Goal: Task Accomplishment & Management: Manage account settings

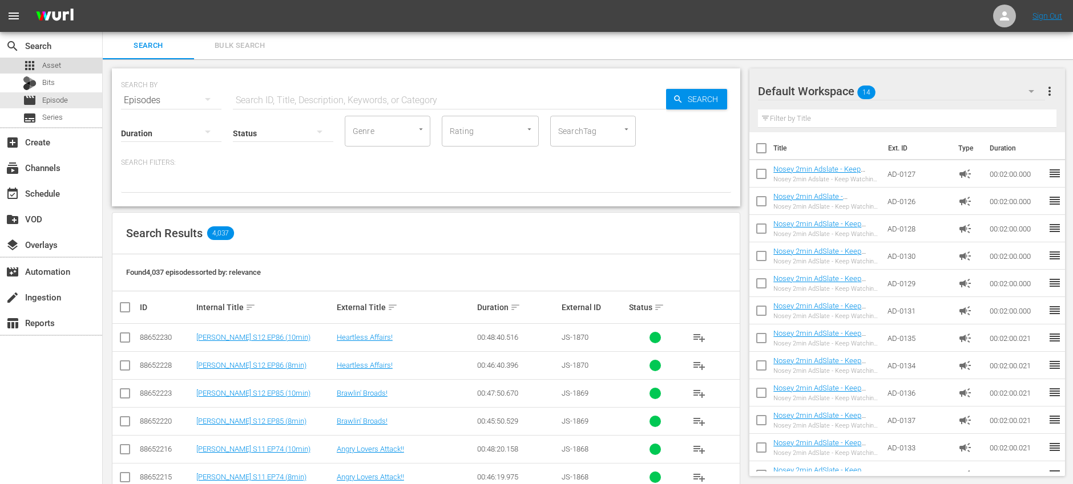
click at [38, 62] on div "apps Asset" at bounding box center [42, 66] width 38 height 16
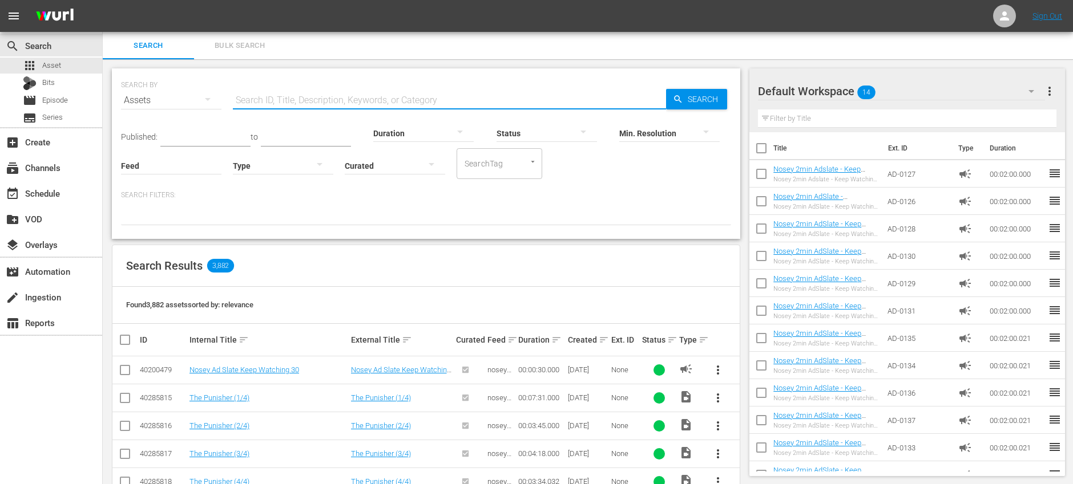
click at [293, 99] on input "text" at bounding box center [449, 100] width 433 height 27
paste input "JS-1871"
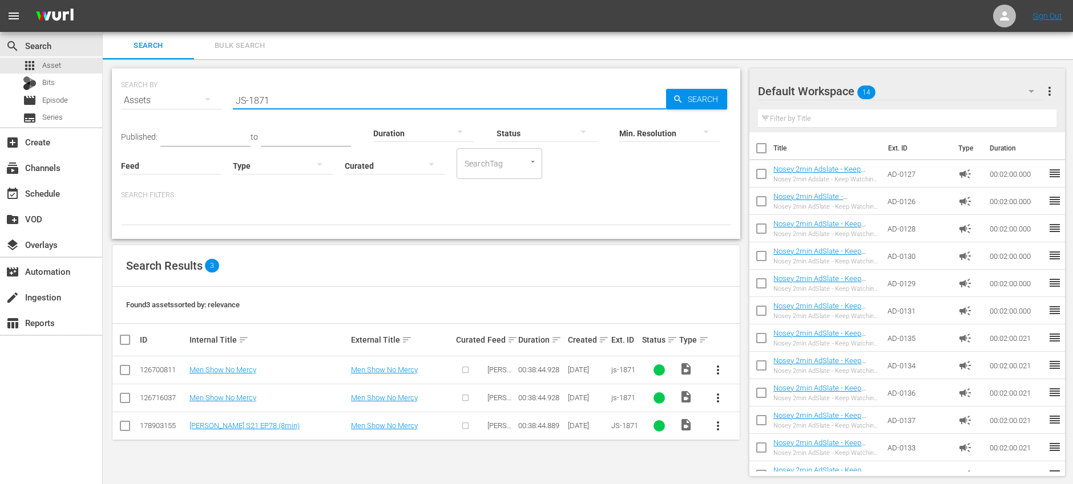
type input "JS-1871"
click at [125, 370] on input "checkbox" at bounding box center [125, 373] width 14 height 14
checkbox input "true"
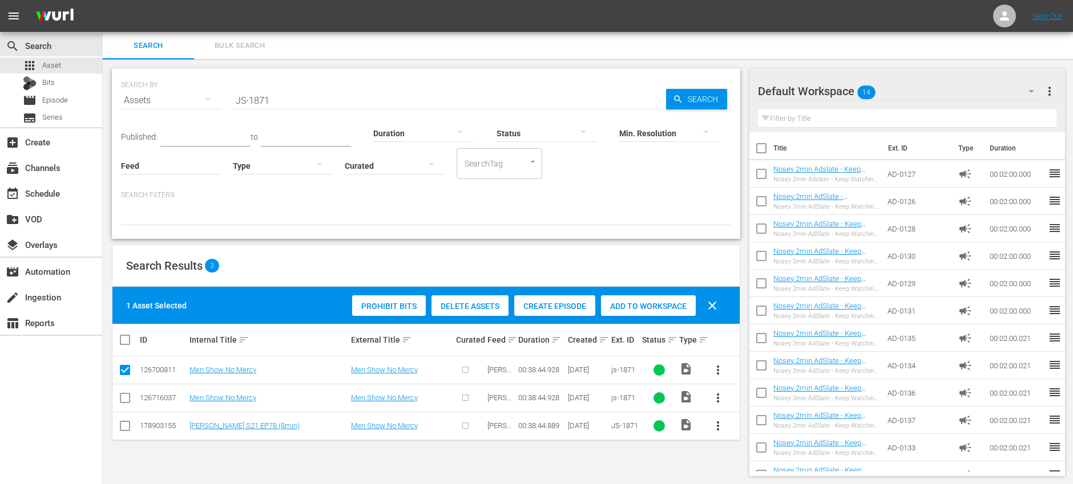
click at [125, 400] on input "checkbox" at bounding box center [125, 401] width 14 height 14
checkbox input "true"
click at [475, 308] on span "Delete Assets" at bounding box center [469, 306] width 77 height 9
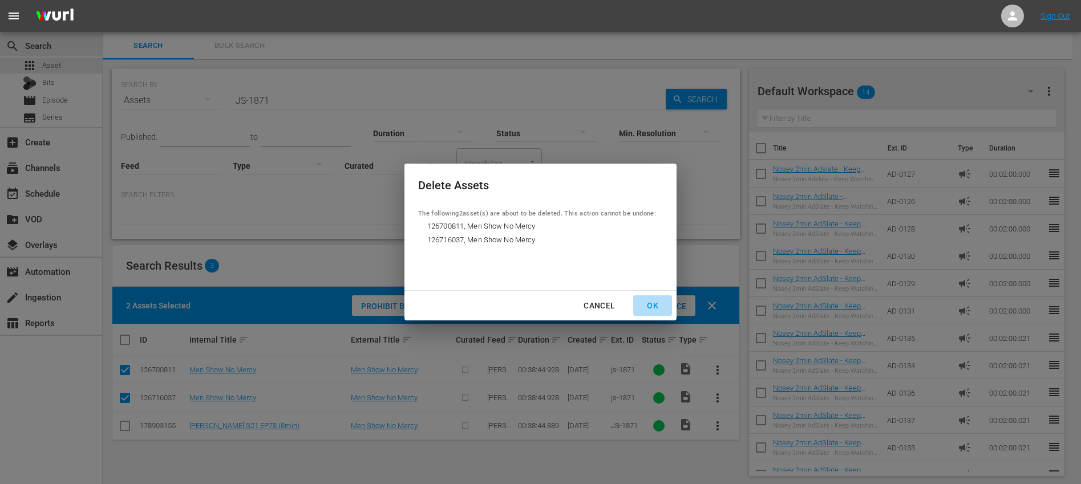
click at [652, 308] on div "OK" at bounding box center [653, 306] width 30 height 14
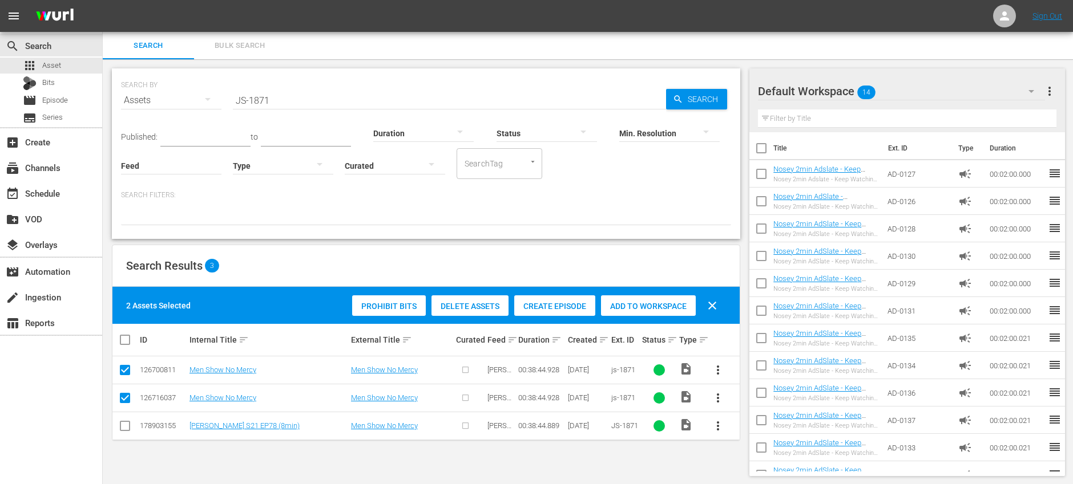
click at [716, 305] on span "clear" at bounding box center [712, 306] width 14 height 14
checkbox input "false"
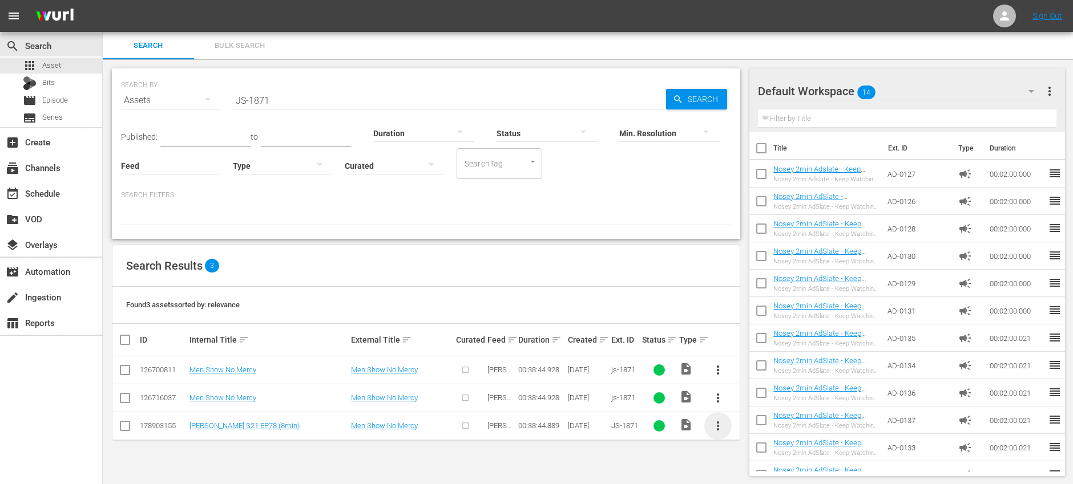
click at [719, 429] on span "more_vert" at bounding box center [718, 426] width 14 height 14
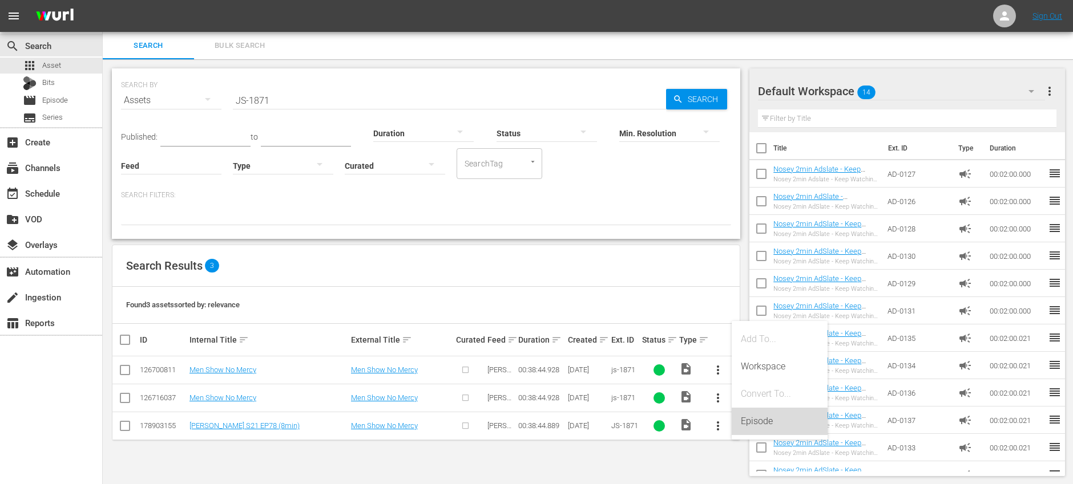
click at [788, 420] on div "Episode" at bounding box center [780, 421] width 78 height 27
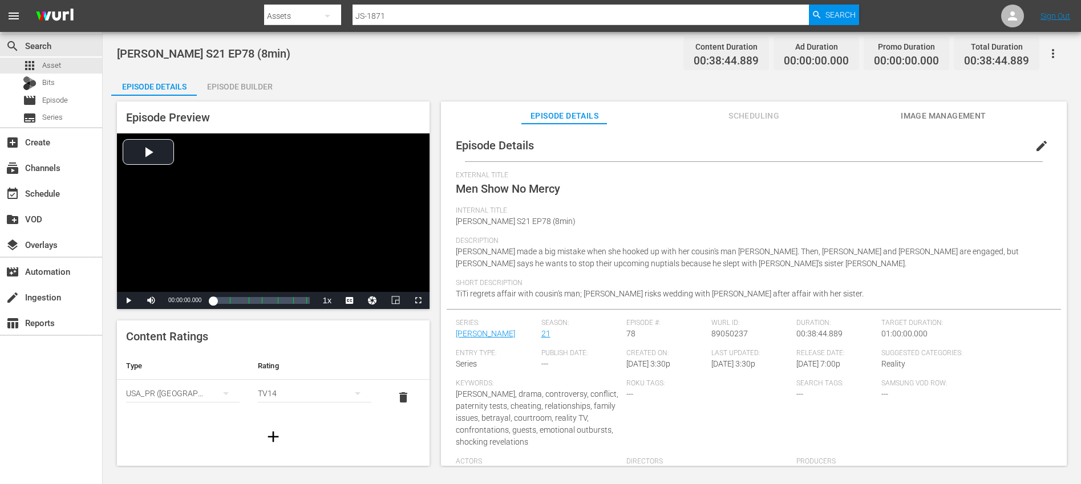
click at [1037, 146] on span "edit" at bounding box center [1042, 146] width 14 height 14
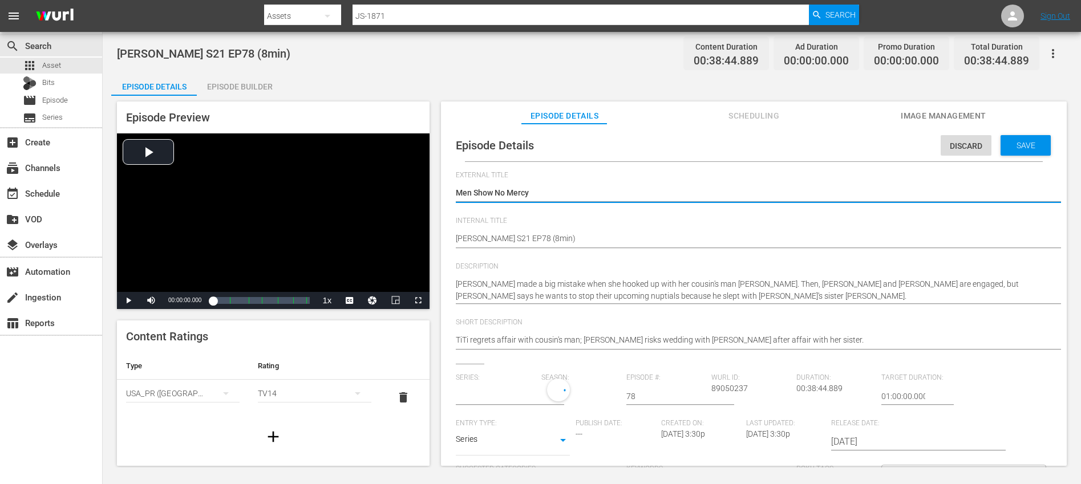
type input "[PERSON_NAME]"
click at [491, 391] on input "text" at bounding box center [495, 396] width 79 height 27
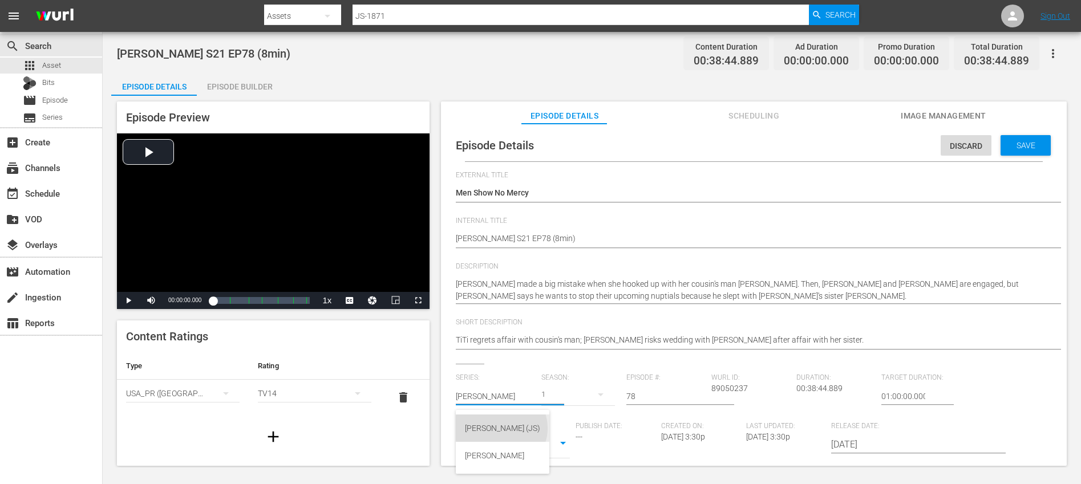
click at [501, 429] on div "[PERSON_NAME] (JS)" at bounding box center [502, 428] width 75 height 27
type input "[PERSON_NAME] (JS)"
click at [562, 393] on div "27" at bounding box center [579, 395] width 74 height 32
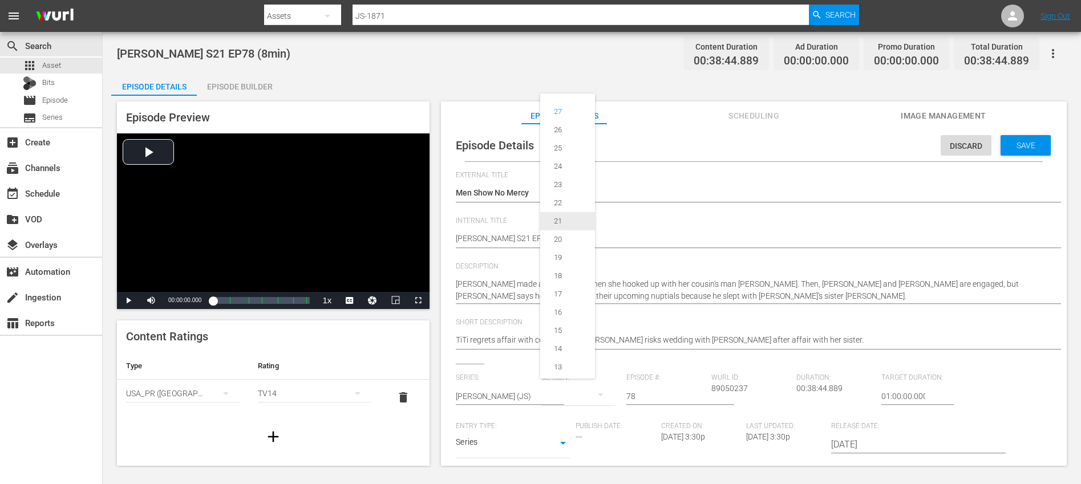
click at [571, 217] on div "21" at bounding box center [557, 221] width 35 height 11
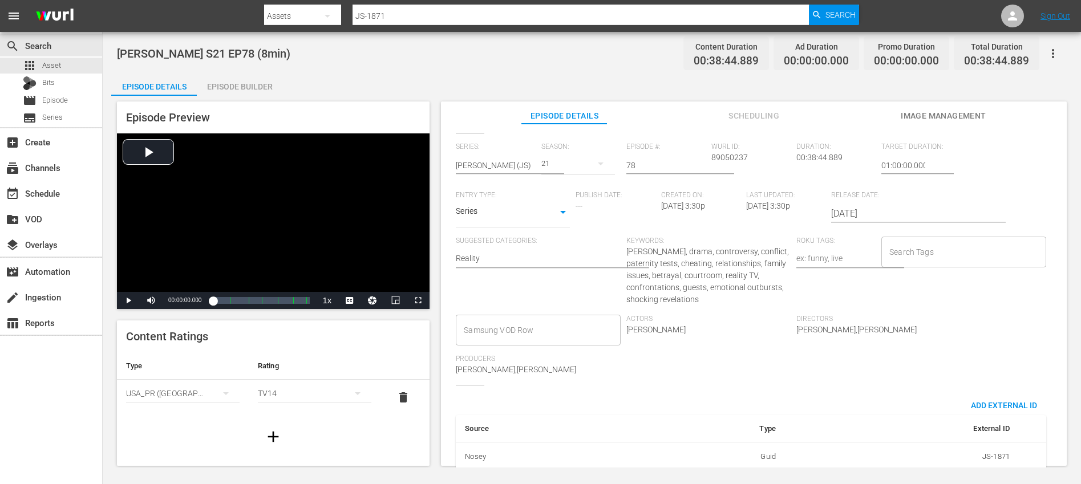
scroll to position [233, 0]
click at [947, 250] on input "Search Tags" at bounding box center [955, 250] width 137 height 21
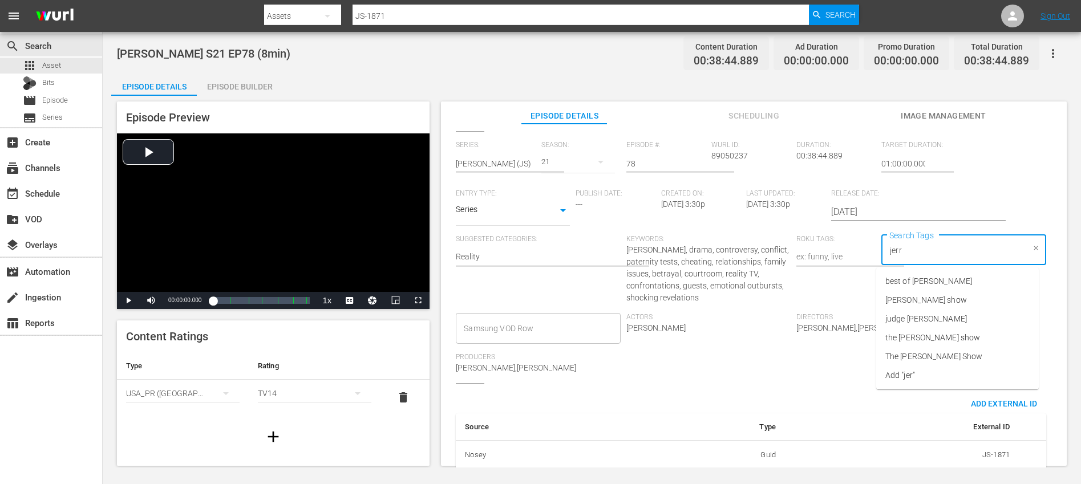
type input "[PERSON_NAME]"
click at [952, 304] on span "[PERSON_NAME] show" at bounding box center [927, 300] width 82 height 12
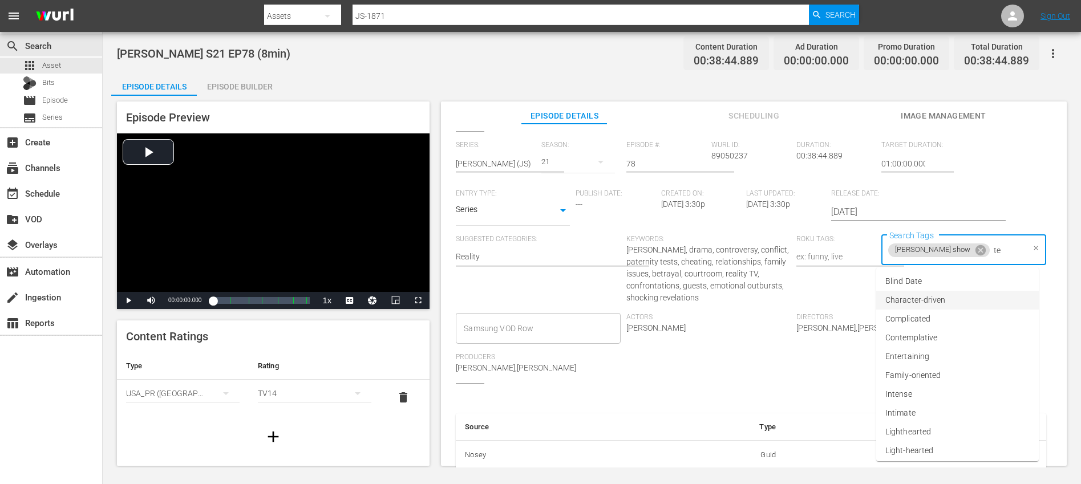
type input "t"
type input "eng"
click at [914, 285] on li "ENG" at bounding box center [957, 281] width 163 height 19
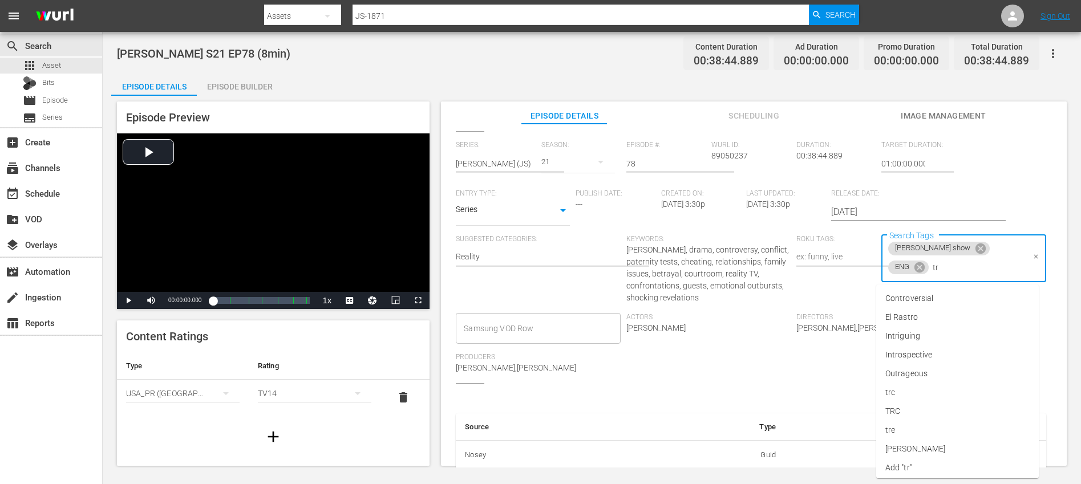
type input "trc"
click at [909, 316] on li "TRC" at bounding box center [957, 317] width 163 height 19
type input "8"
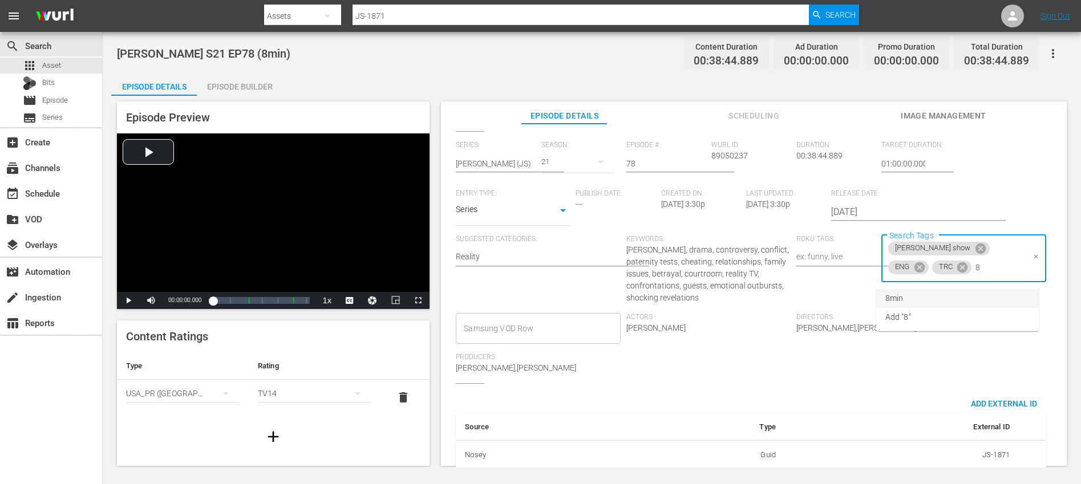
click at [910, 295] on li "8min" at bounding box center [957, 298] width 163 height 19
click at [996, 345] on div "Series: [PERSON_NAME] (JS) Season: 21 Episode #: 78 [PERSON_NAME] ID: 89050237 …" at bounding box center [754, 262] width 596 height 243
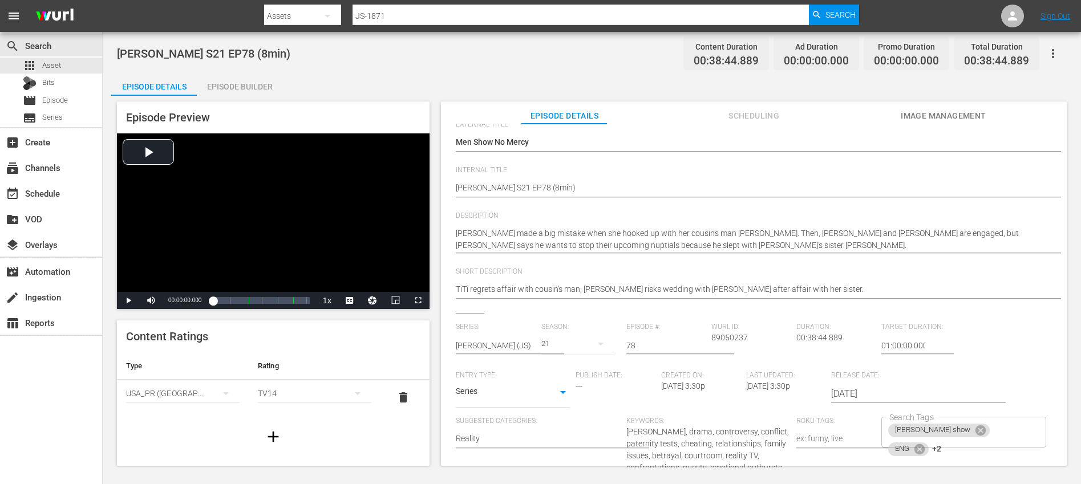
scroll to position [0, 0]
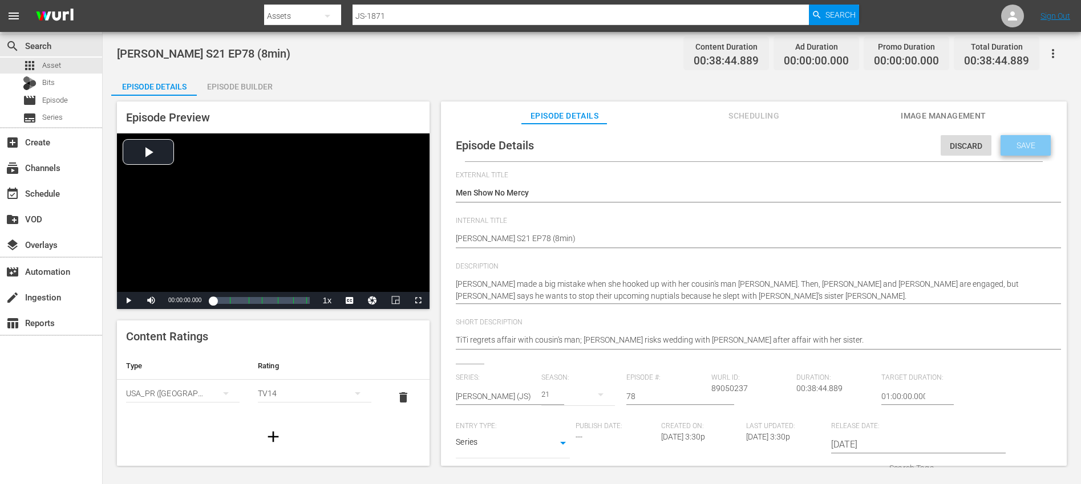
click at [1020, 145] on span "Save" at bounding box center [1026, 145] width 37 height 9
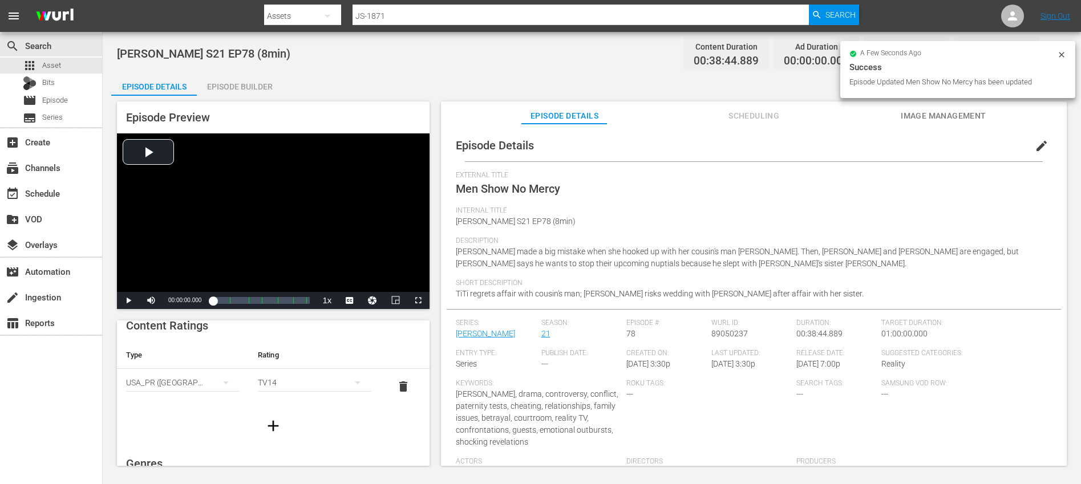
scroll to position [12, 0]
click at [268, 426] on icon "button" at bounding box center [273, 425] width 18 height 18
click at [169, 418] on div "simple table" at bounding box center [183, 417] width 114 height 32
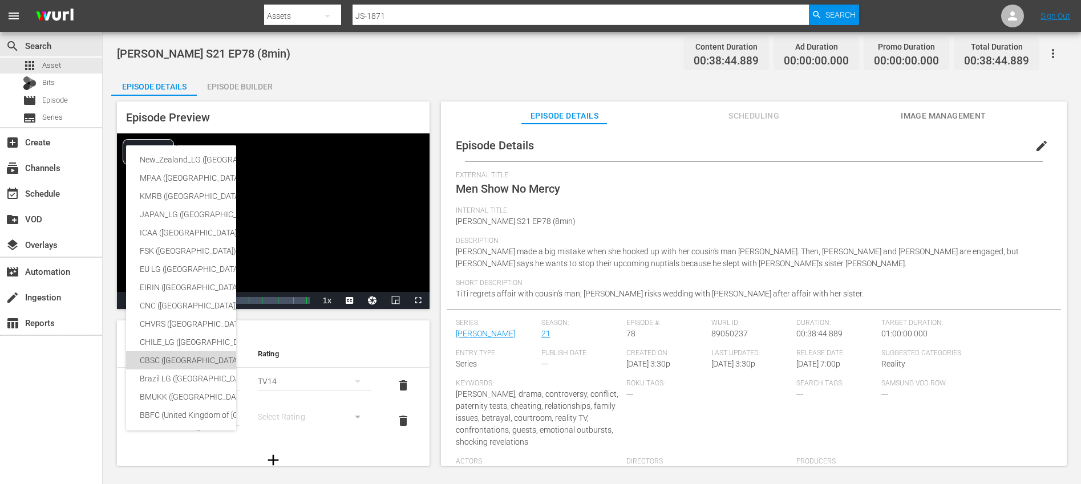
click at [181, 353] on div "CBSC ([GEOGRAPHIC_DATA])" at bounding box center [271, 361] width 262 height 18
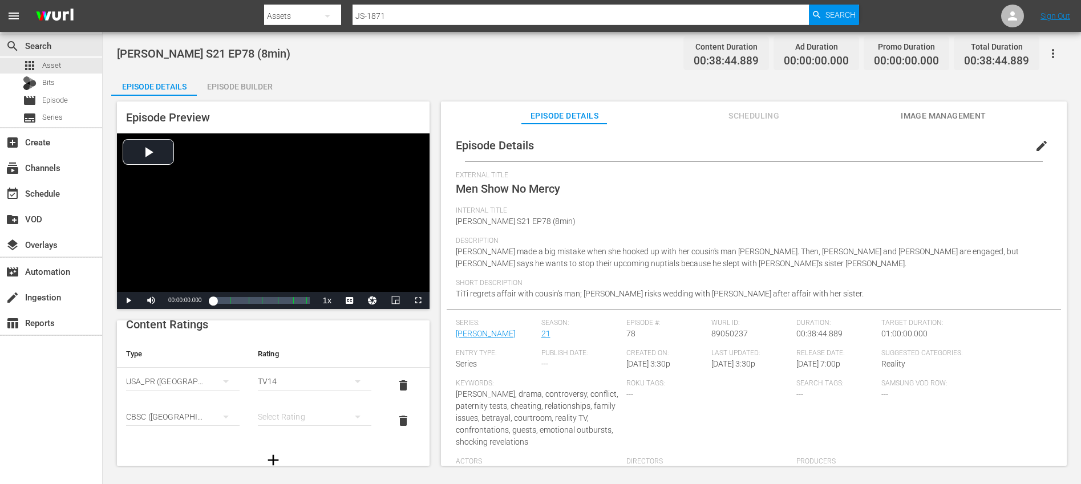
click at [328, 417] on div "SNJ ([GEOGRAPHIC_DATA]) SAMSUNG_NZ ([GEOGRAPHIC_DATA]) SAMSUNG ([GEOGRAPHIC_DAT…" at bounding box center [540, 242] width 1081 height 484
click at [306, 417] on div "simple table" at bounding box center [315, 417] width 114 height 32
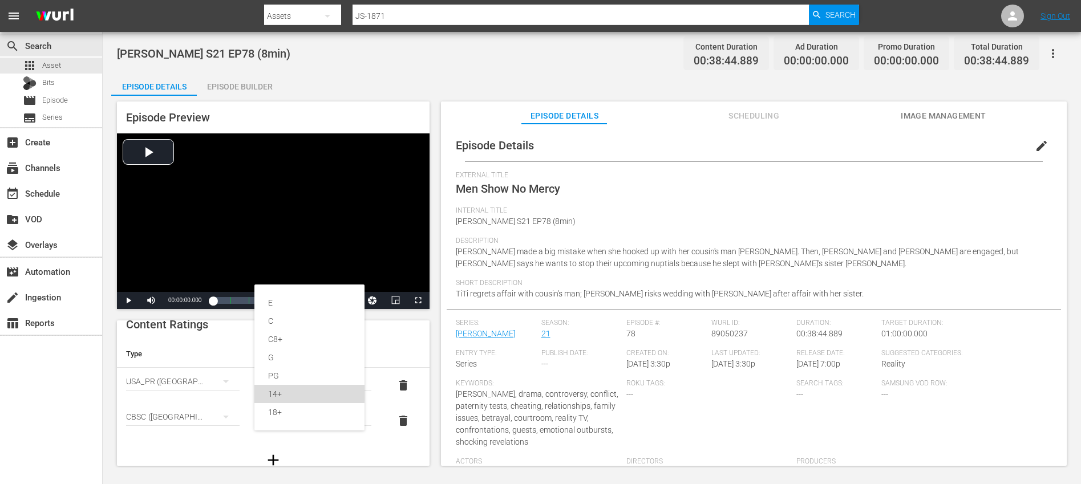
click at [284, 391] on div "14+" at bounding box center [309, 394] width 83 height 18
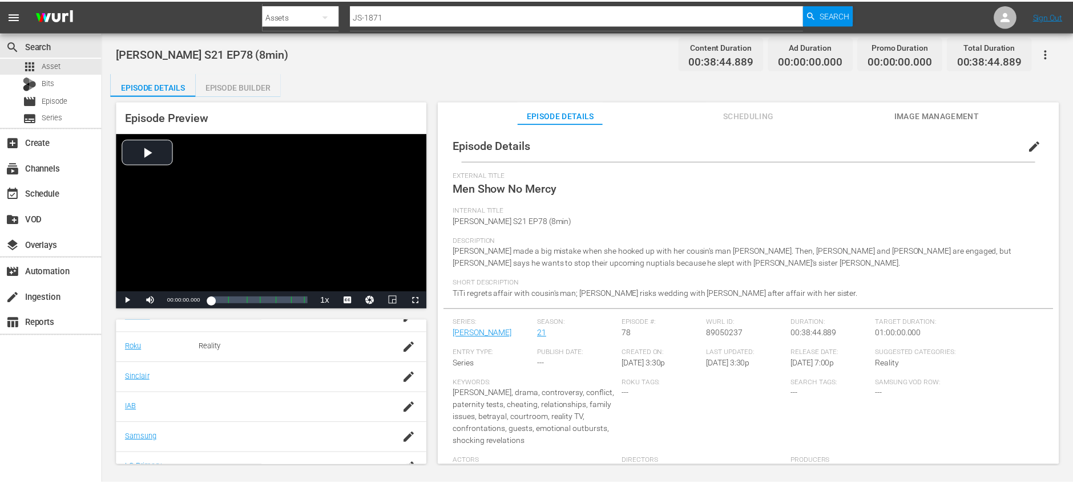
scroll to position [252, 0]
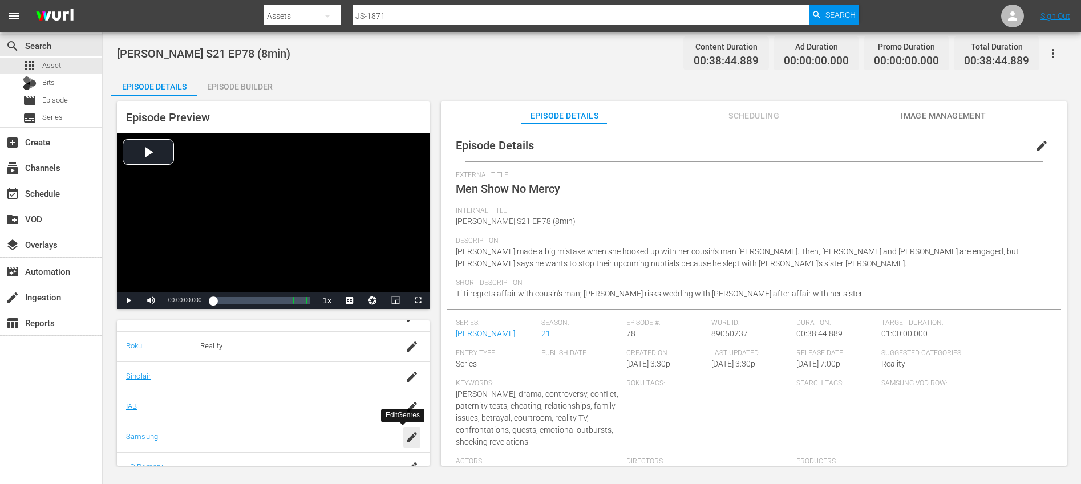
click at [406, 431] on icon "button" at bounding box center [412, 438] width 14 height 14
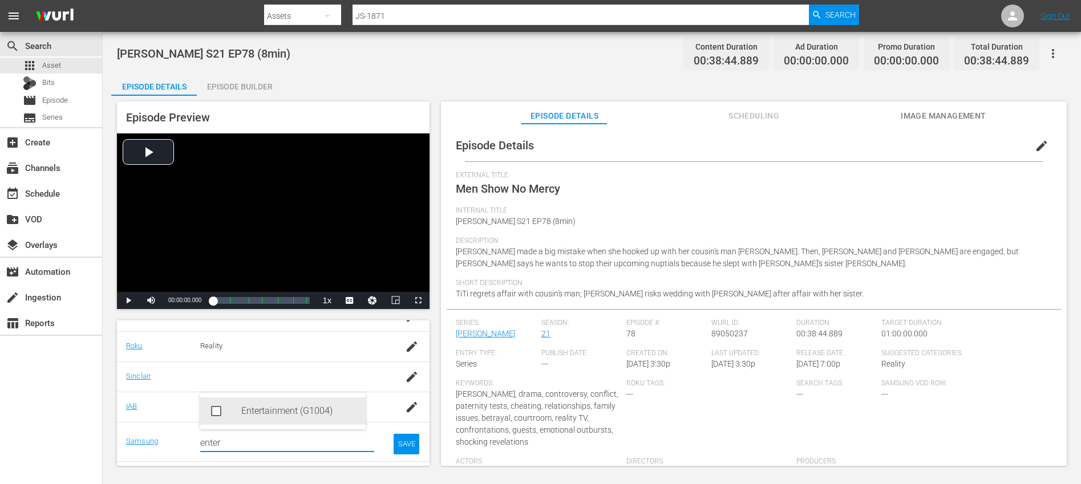
click at [284, 412] on div "Entertainment (G1004)" at bounding box center [298, 411] width 115 height 27
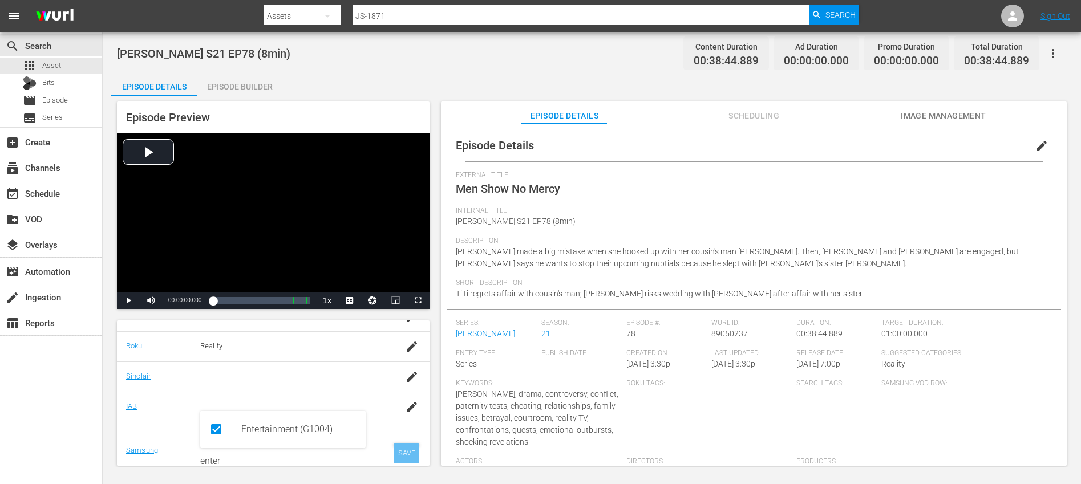
type input "enter"
click at [394, 449] on div "SAVE" at bounding box center [407, 453] width 26 height 21
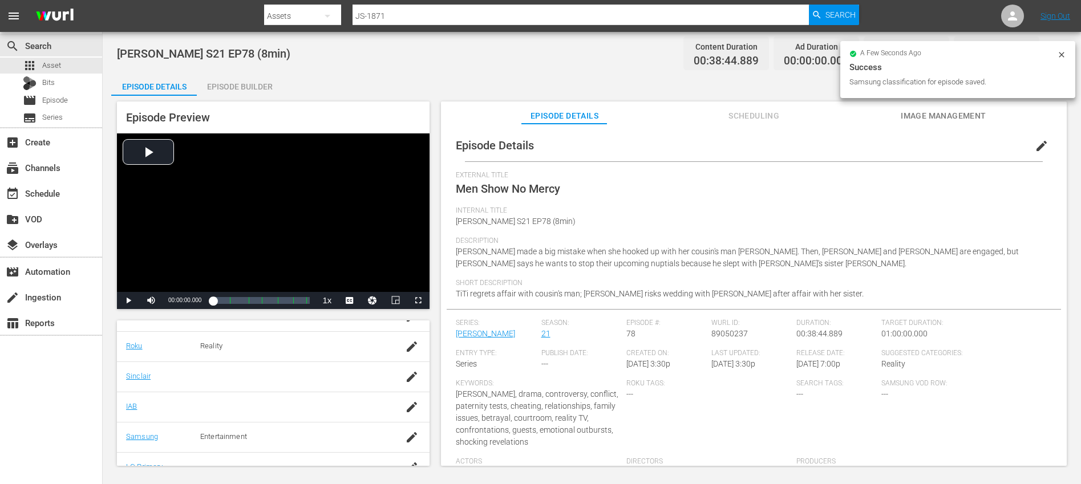
click at [247, 91] on div "Episode Builder" at bounding box center [240, 86] width 86 height 27
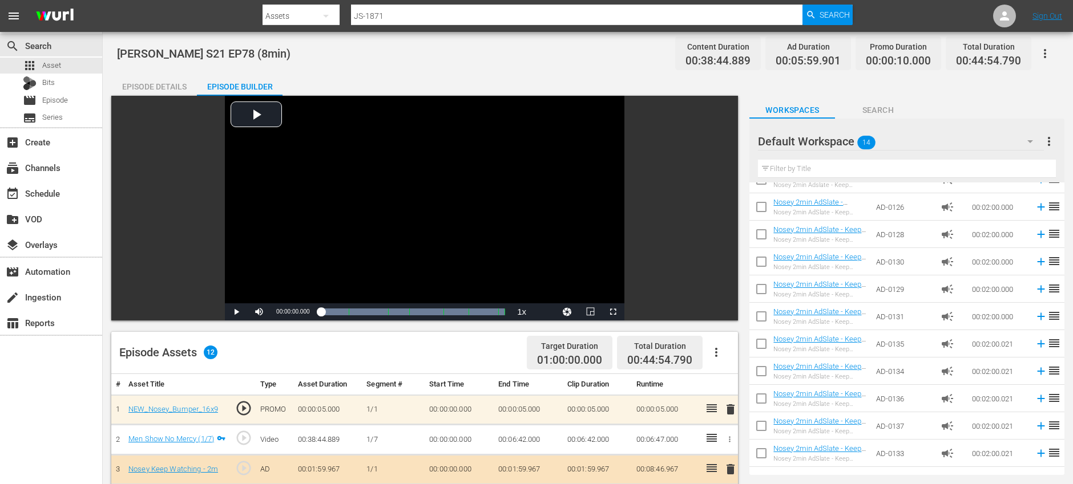
click at [156, 87] on div "Episode Details" at bounding box center [154, 86] width 86 height 27
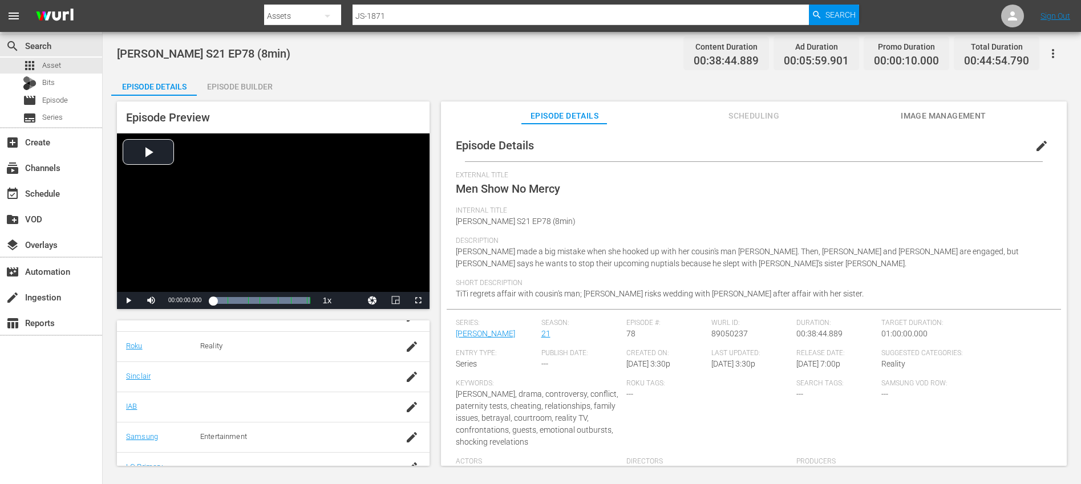
click at [1054, 54] on icon "button" at bounding box center [1054, 54] width 14 height 14
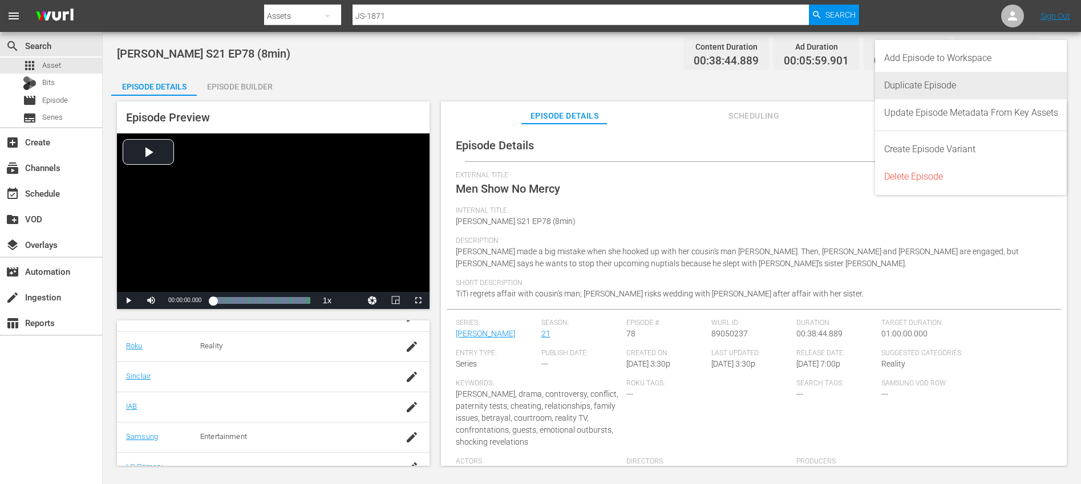
click at [972, 86] on div "Duplicate Episode" at bounding box center [971, 85] width 174 height 27
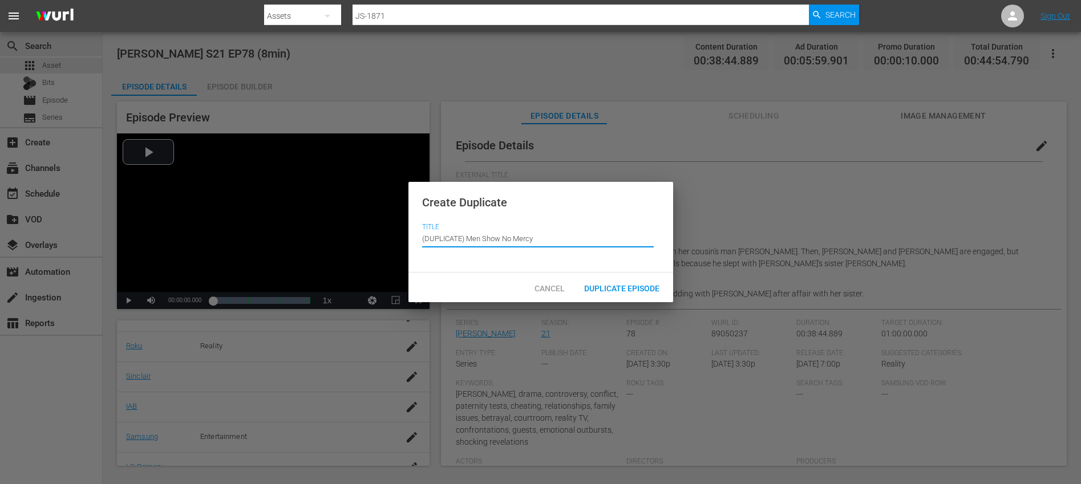
drag, startPoint x: 466, startPoint y: 237, endPoint x: 387, endPoint y: 213, distance: 82.3
click at [385, 215] on div "Create Duplicate Title Episode Title (DUPLICATE) Men Show No Mercy Cancel Dupli…" at bounding box center [540, 242] width 1081 height 484
click at [474, 241] on input "(DUPLICATE) Men Show No Mercy" at bounding box center [538, 238] width 232 height 27
drag, startPoint x: 466, startPoint y: 237, endPoint x: 435, endPoint y: 228, distance: 32.7
click at [435, 228] on input "(DUPLICATE) Men Show No Mercy" at bounding box center [538, 238] width 232 height 27
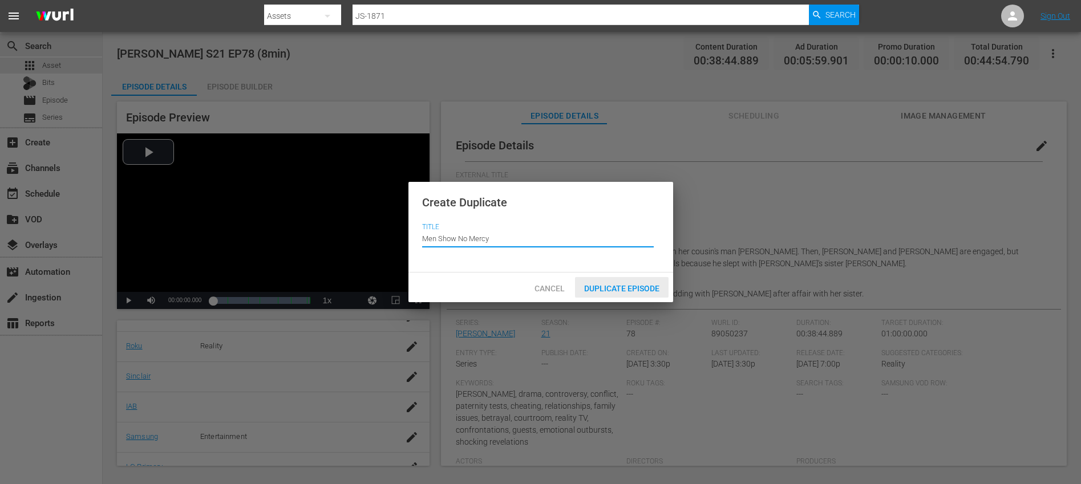
type input "Men Show No Mercy"
click at [621, 285] on span "Duplicate Episode" at bounding box center [622, 288] width 94 height 9
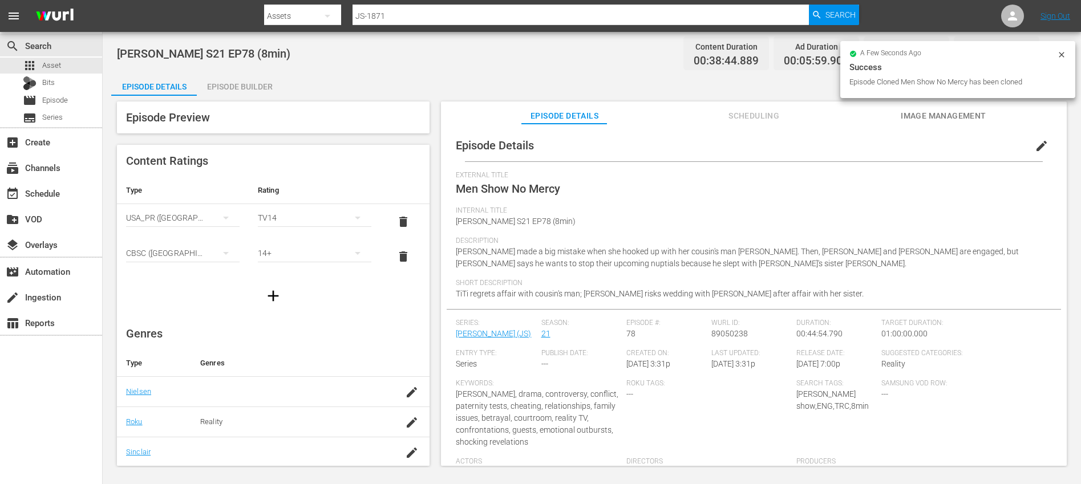
click at [1036, 146] on span "edit" at bounding box center [1042, 146] width 14 height 14
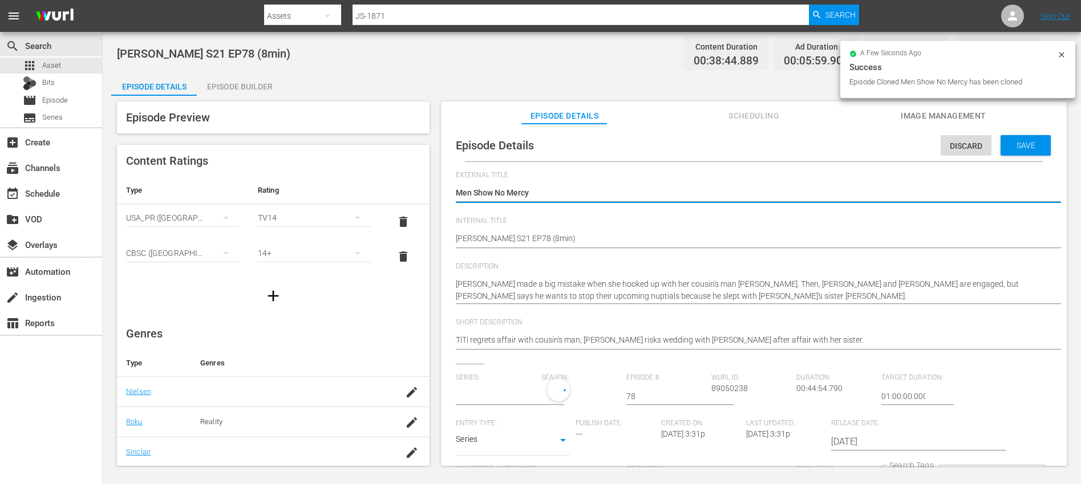
type input "[PERSON_NAME]"
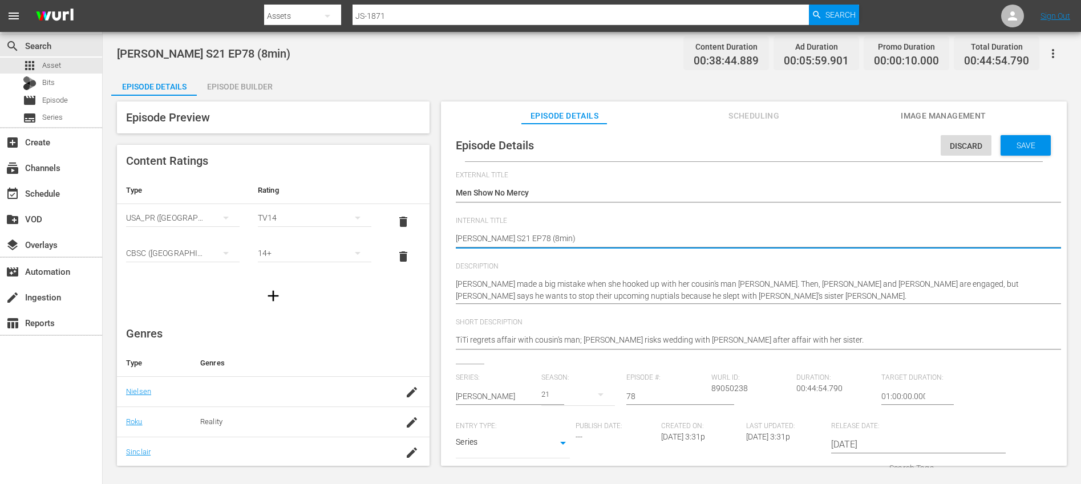
type textarea "[PERSON_NAME] S21 EP78 (1min)"
type textarea "[PERSON_NAME] S21 EP78 (10min)"
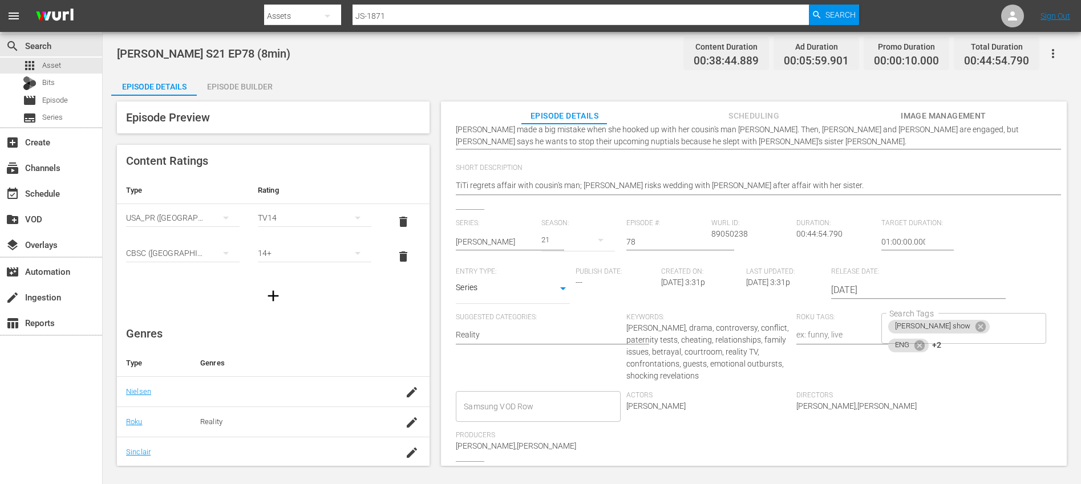
scroll to position [193, 0]
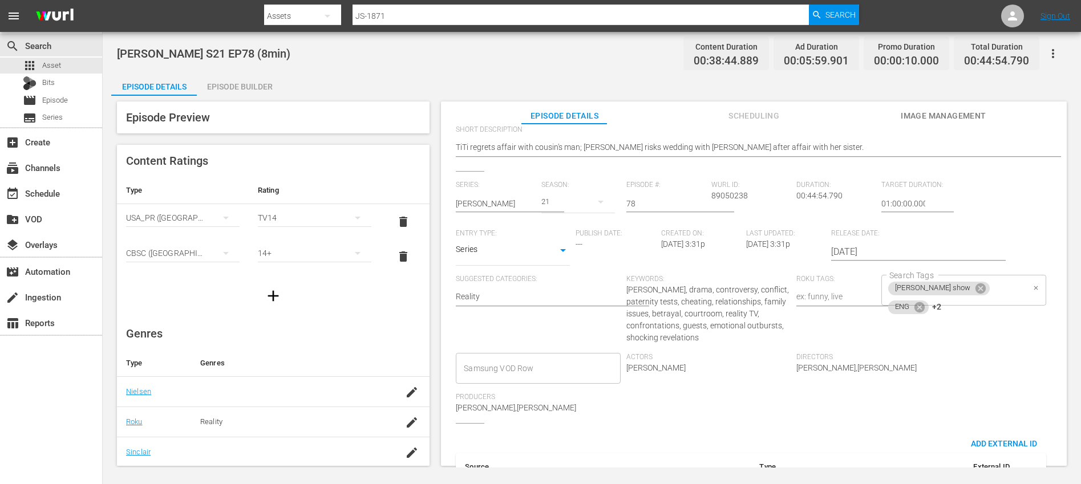
click at [1007, 288] on div "[PERSON_NAME] show ENG +2 Search Tags" at bounding box center [964, 290] width 164 height 31
type textarea "[PERSON_NAME] S21 EP78 (10min)"
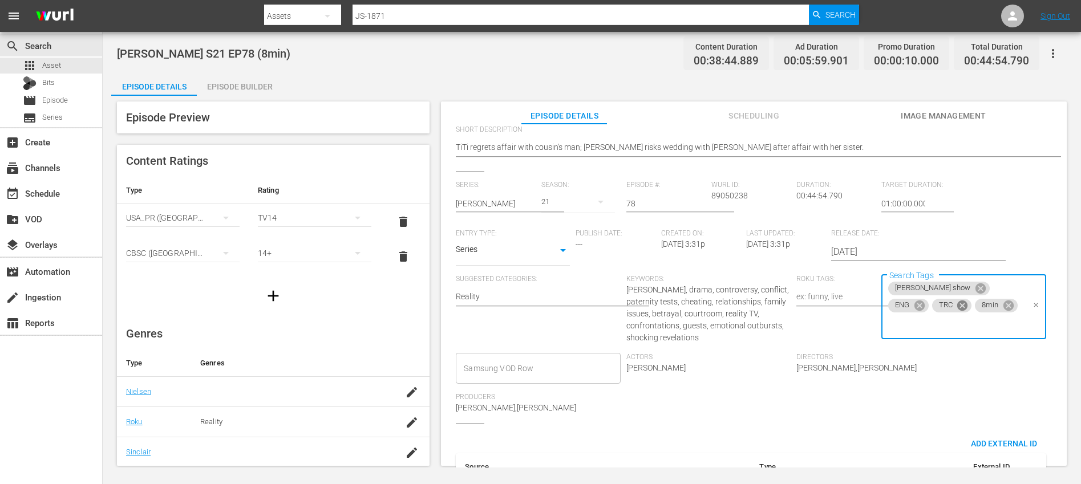
click at [958, 307] on icon at bounding box center [963, 306] width 10 height 10
click at [960, 307] on icon at bounding box center [965, 307] width 10 height 10
type input "10"
click at [937, 341] on li "10min" at bounding box center [957, 338] width 163 height 19
click at [968, 357] on div "Series: [PERSON_NAME] Season: 21 Episode #: 78 [PERSON_NAME] ID: 89050238 Durat…" at bounding box center [754, 302] width 596 height 243
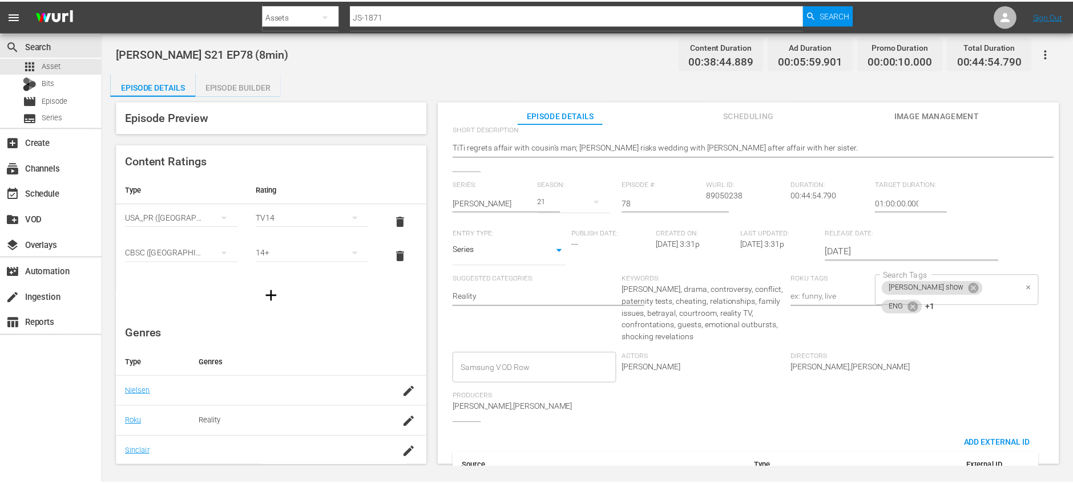
scroll to position [0, 0]
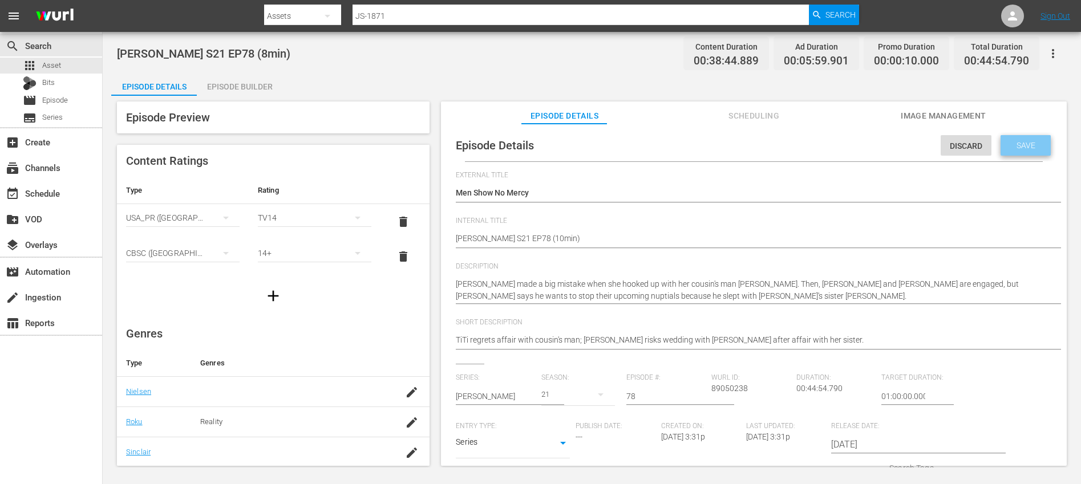
click at [1027, 144] on span "Save" at bounding box center [1026, 145] width 37 height 9
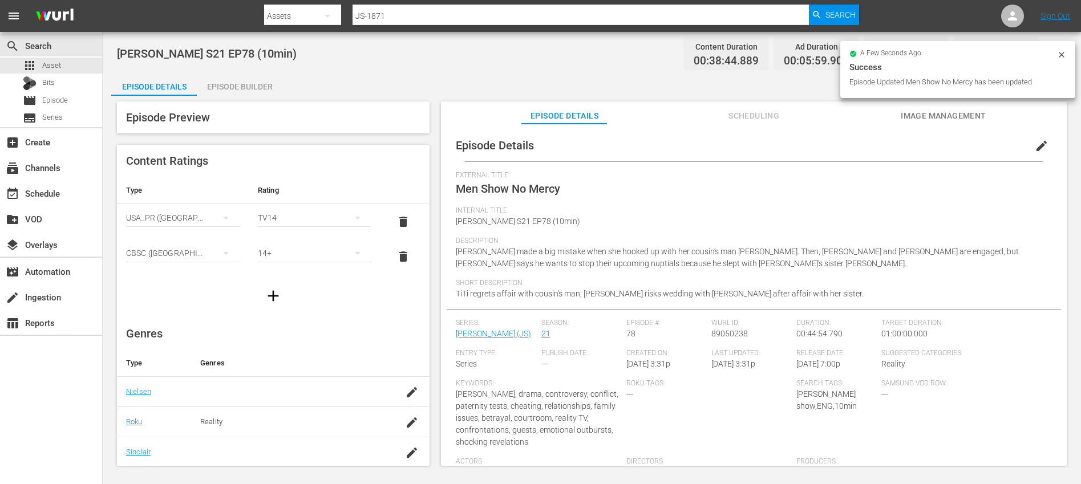
click at [255, 86] on div "Episode Builder" at bounding box center [240, 86] width 86 height 27
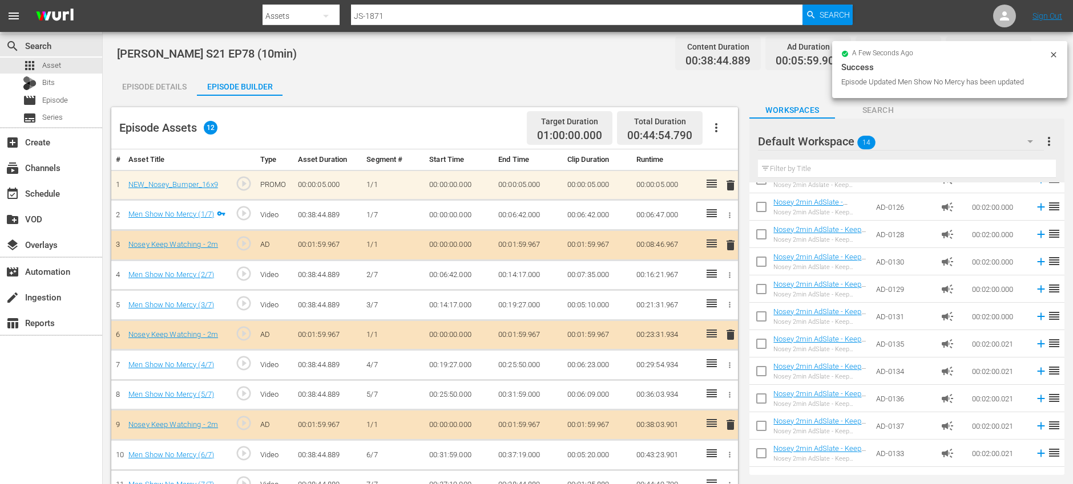
click at [715, 129] on icon "button" at bounding box center [716, 128] width 14 height 14
click at [717, 158] on div "Clear Ads" at bounding box center [751, 159] width 78 height 27
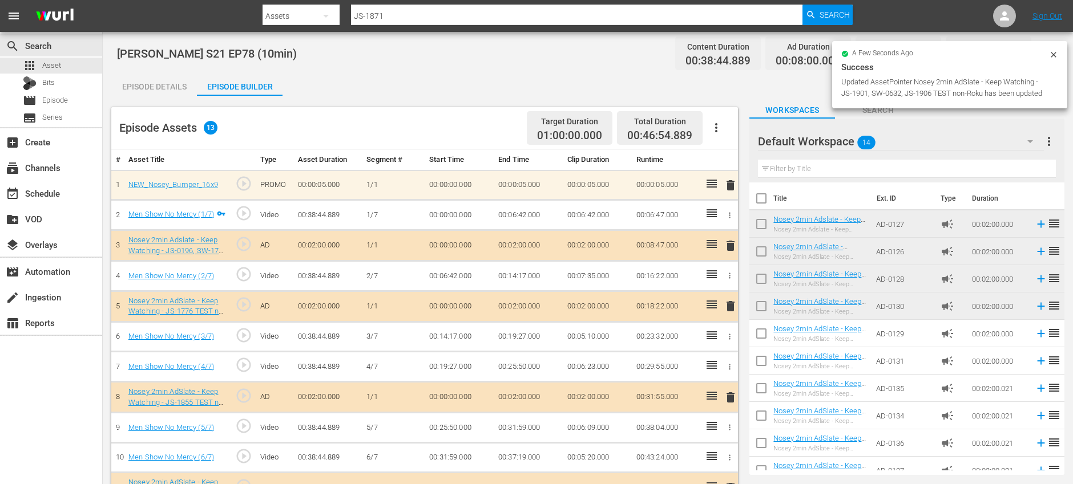
click at [143, 83] on div "Episode Details" at bounding box center [154, 86] width 86 height 27
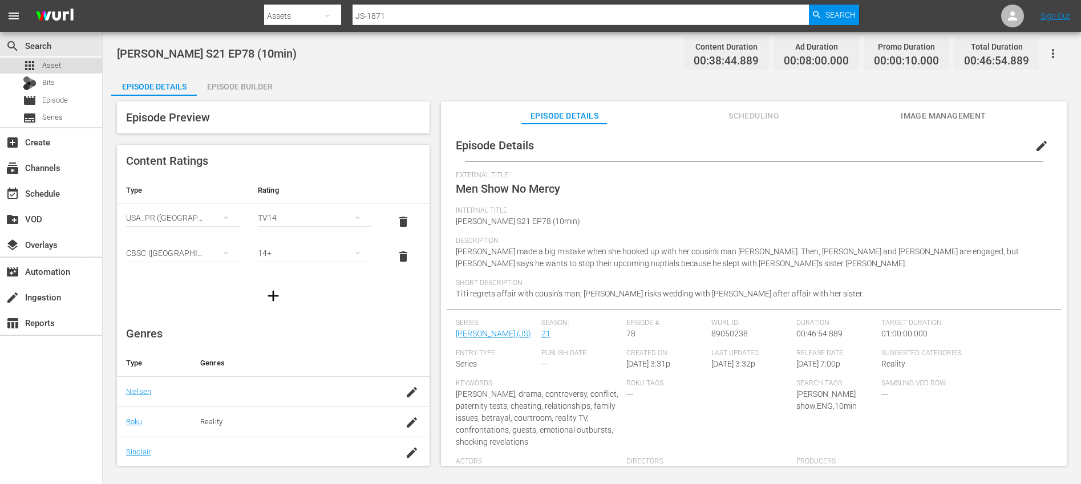
click at [68, 66] on div "apps Asset" at bounding box center [51, 66] width 102 height 16
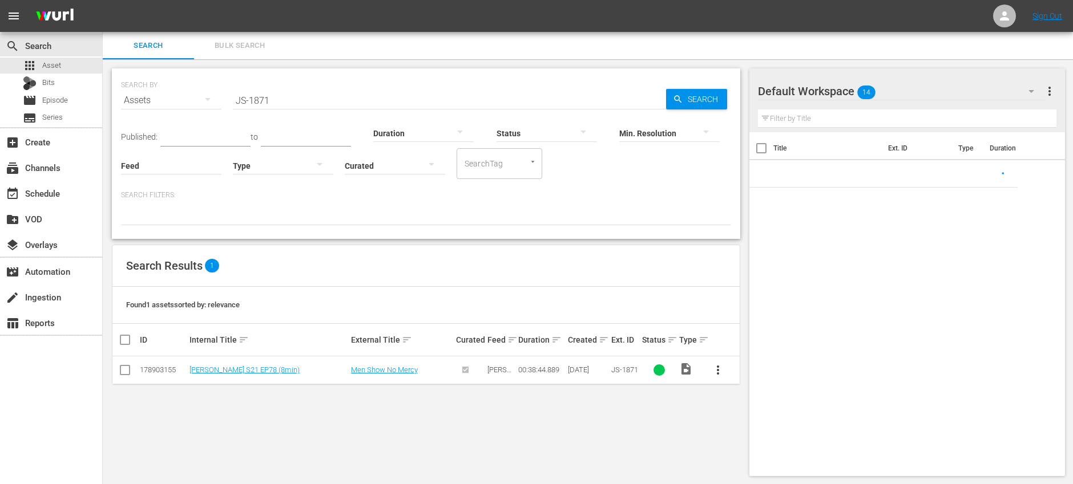
click at [304, 100] on input "JS-1871" at bounding box center [449, 100] width 433 height 27
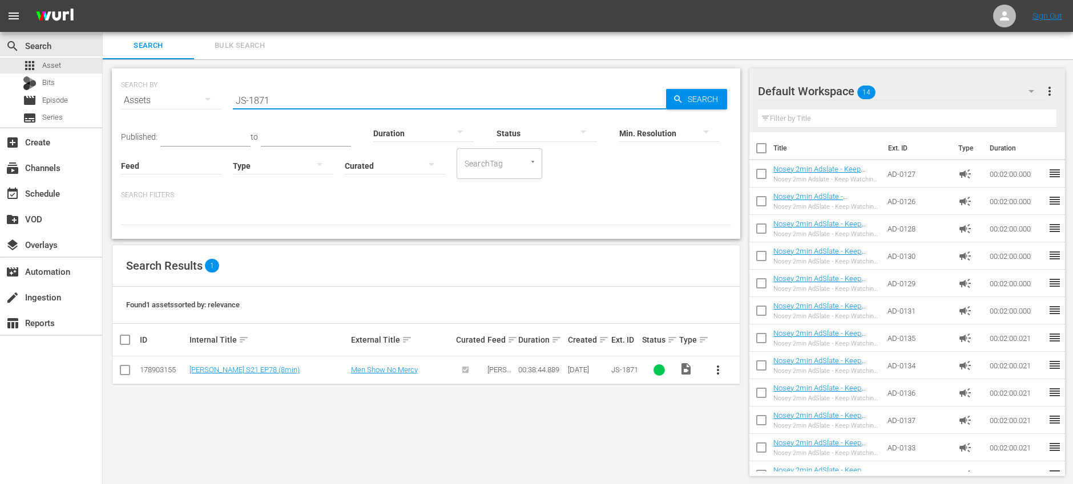
click at [304, 100] on input "JS-1871" at bounding box center [449, 100] width 433 height 27
paste input "2"
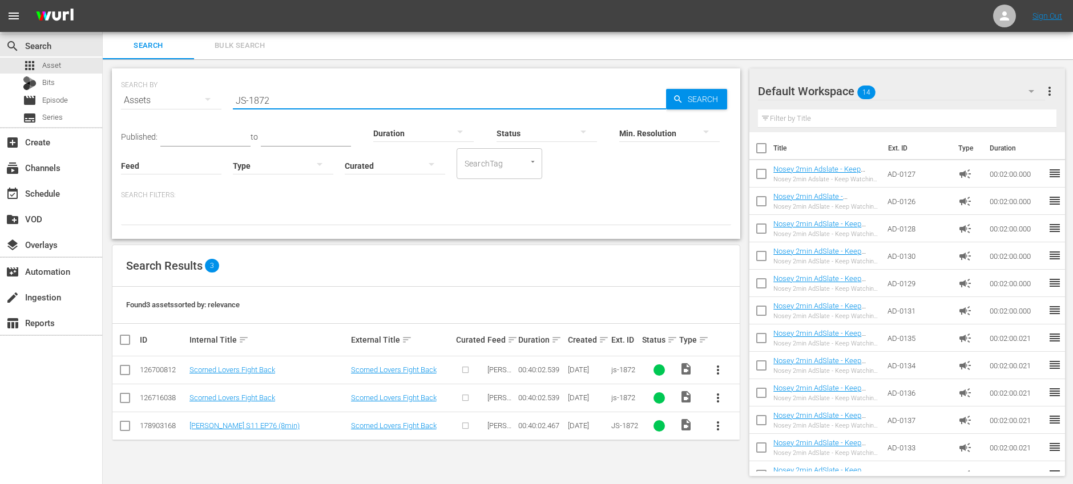
type input "JS-1872"
click at [121, 369] on input "checkbox" at bounding box center [125, 373] width 14 height 14
checkbox input "true"
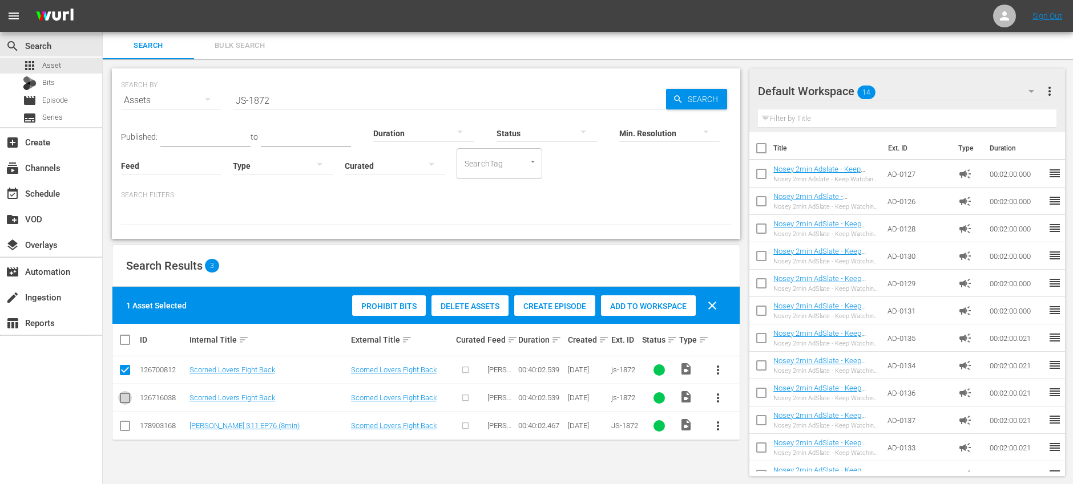
click at [125, 396] on input "checkbox" at bounding box center [125, 401] width 14 height 14
checkbox input "true"
click at [475, 306] on span "Delete Assets" at bounding box center [469, 306] width 77 height 9
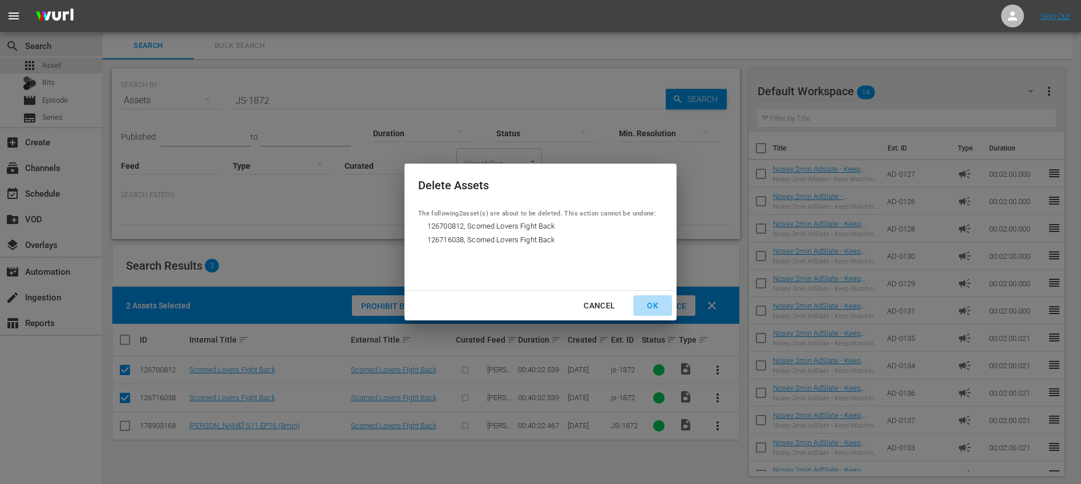
click at [656, 304] on div "OK" at bounding box center [653, 306] width 30 height 14
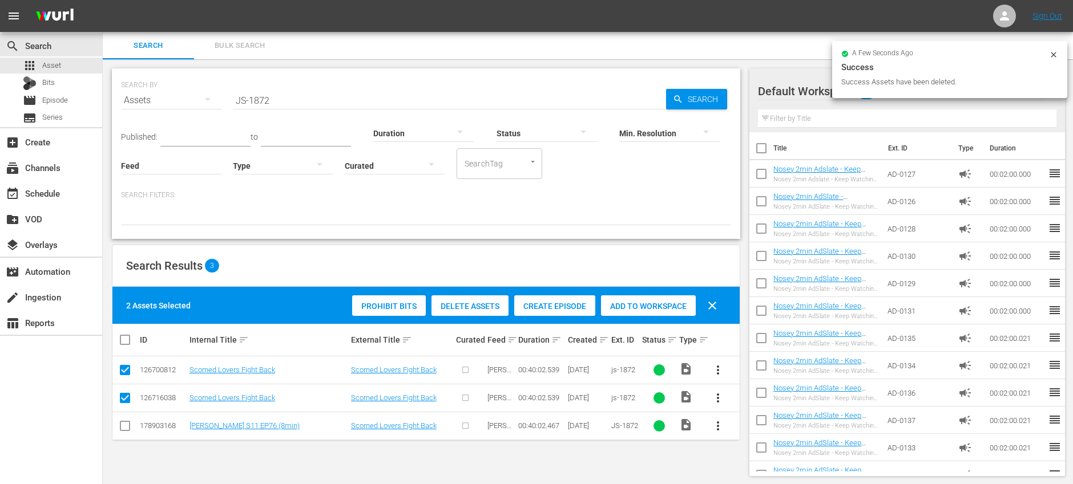
click at [713, 309] on span "clear" at bounding box center [712, 306] width 14 height 14
checkbox input "false"
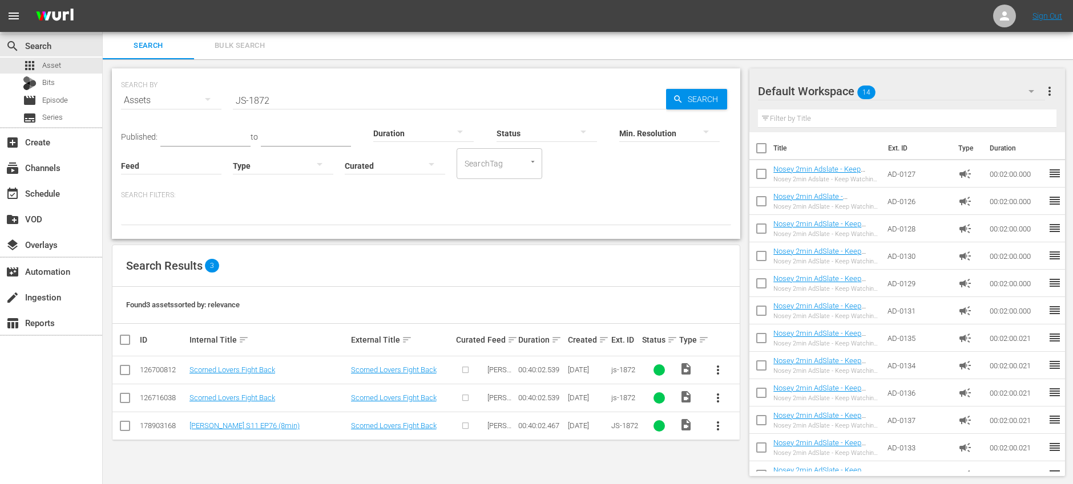
click at [721, 430] on span "more_vert" at bounding box center [718, 426] width 14 height 14
click at [788, 412] on div "Episode" at bounding box center [780, 421] width 78 height 27
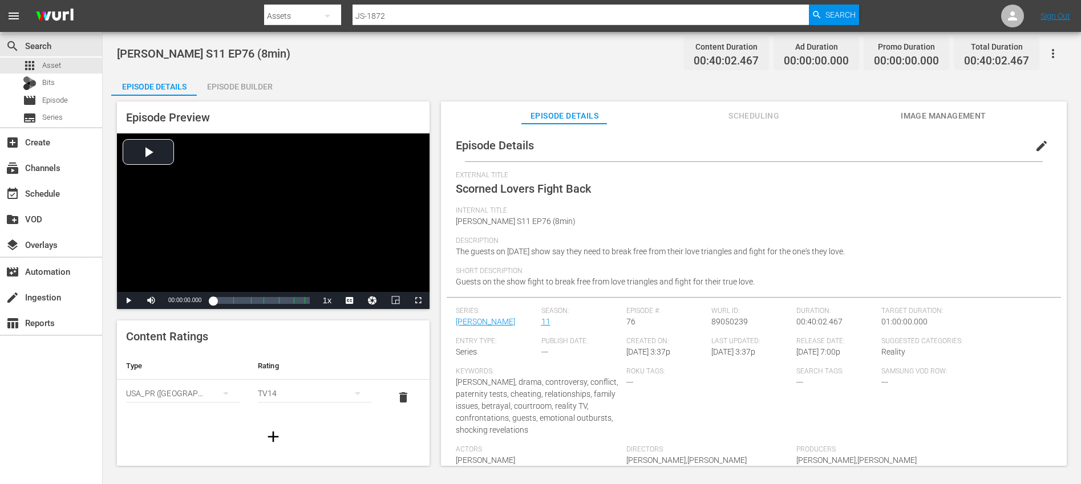
click at [1035, 151] on span "edit" at bounding box center [1042, 146] width 14 height 14
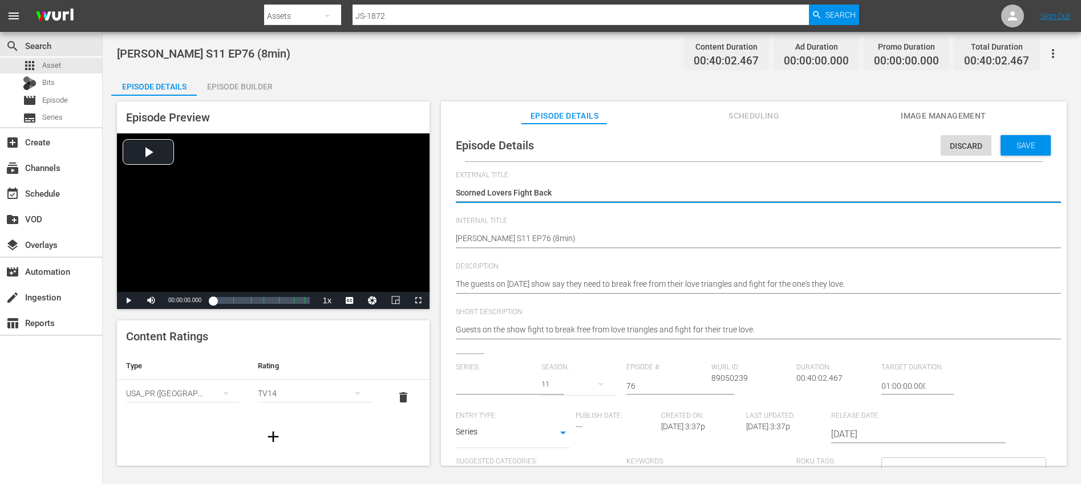
click at [484, 389] on input "text" at bounding box center [495, 386] width 79 height 27
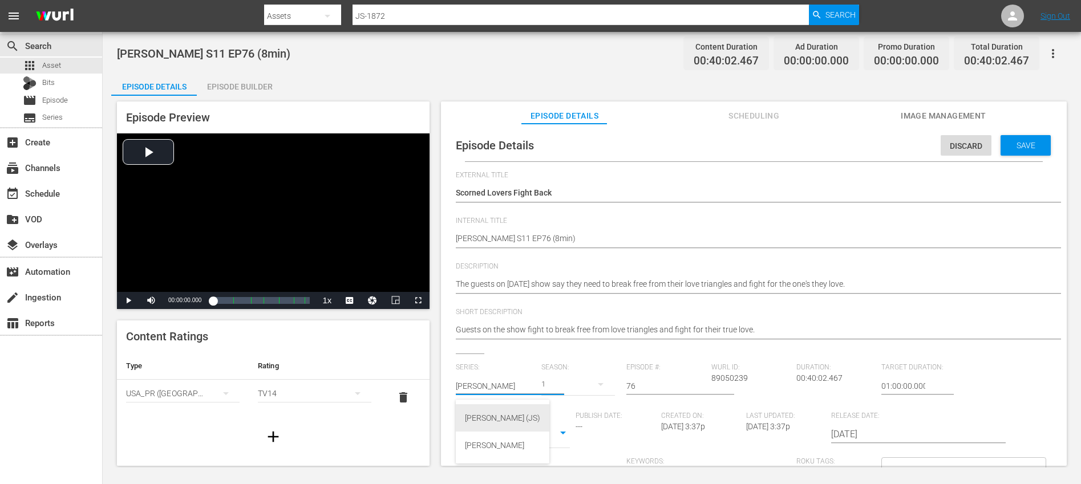
click at [486, 422] on div "[PERSON_NAME] (JS)" at bounding box center [502, 418] width 75 height 27
type input "[PERSON_NAME] (JS)"
click at [577, 386] on div "27" at bounding box center [579, 385] width 74 height 32
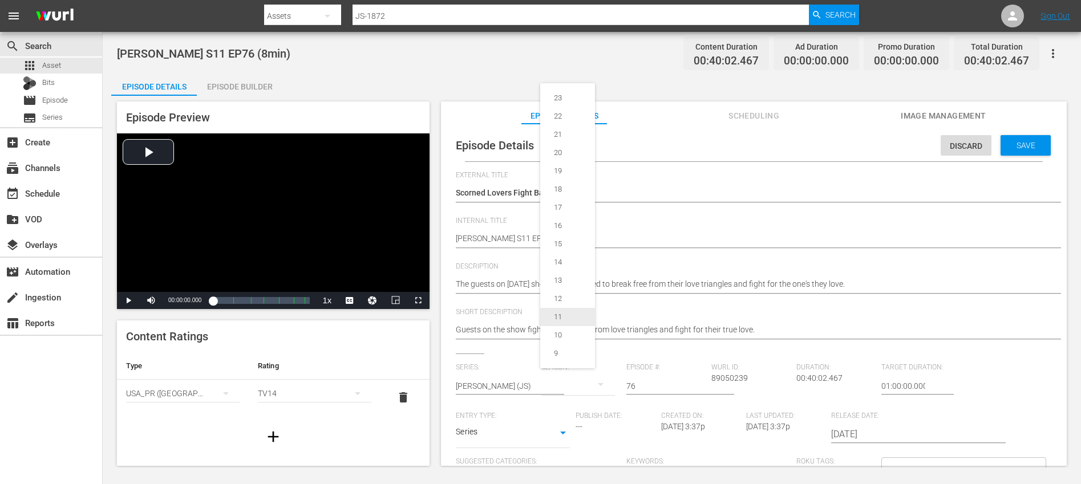
click at [566, 316] on div "11" at bounding box center [557, 317] width 35 height 11
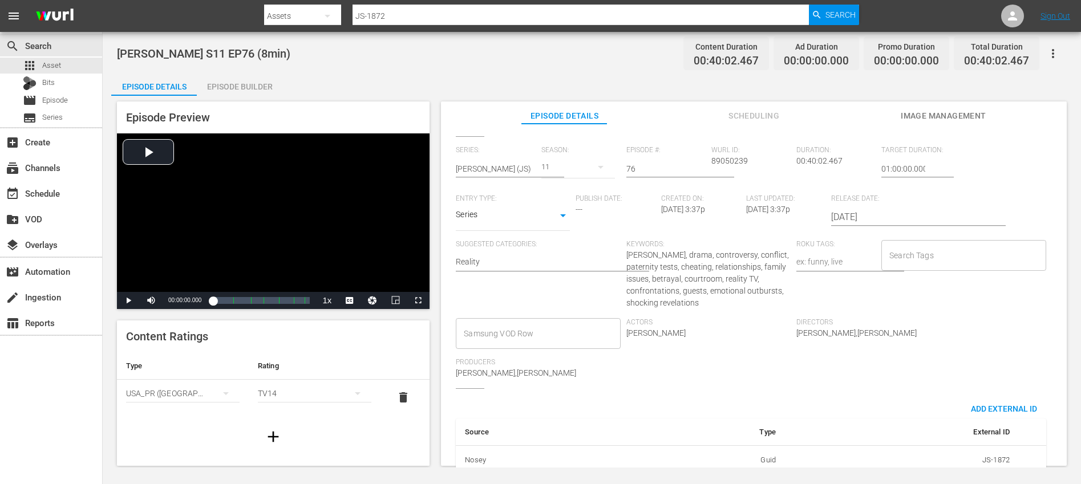
scroll to position [219, 0]
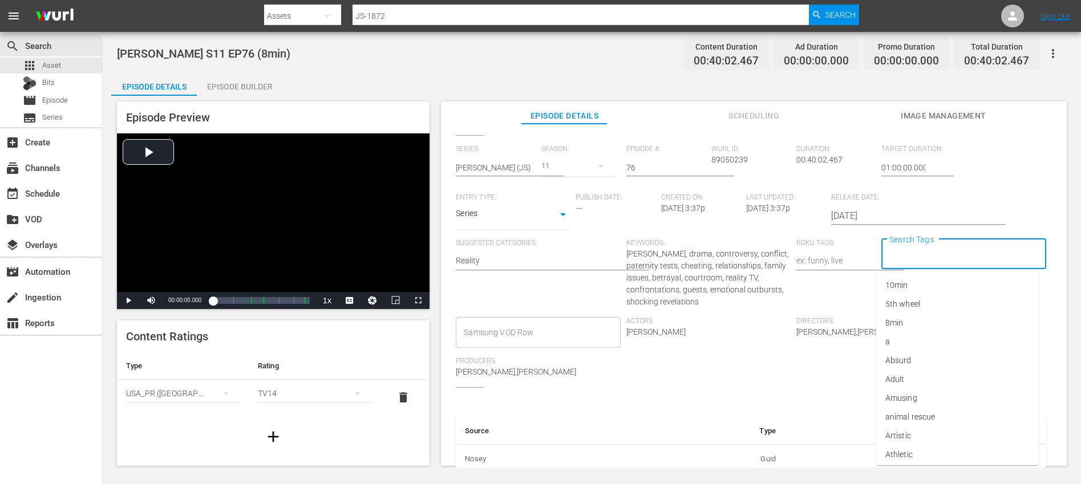
click at [940, 254] on input "Search Tags" at bounding box center [955, 254] width 137 height 21
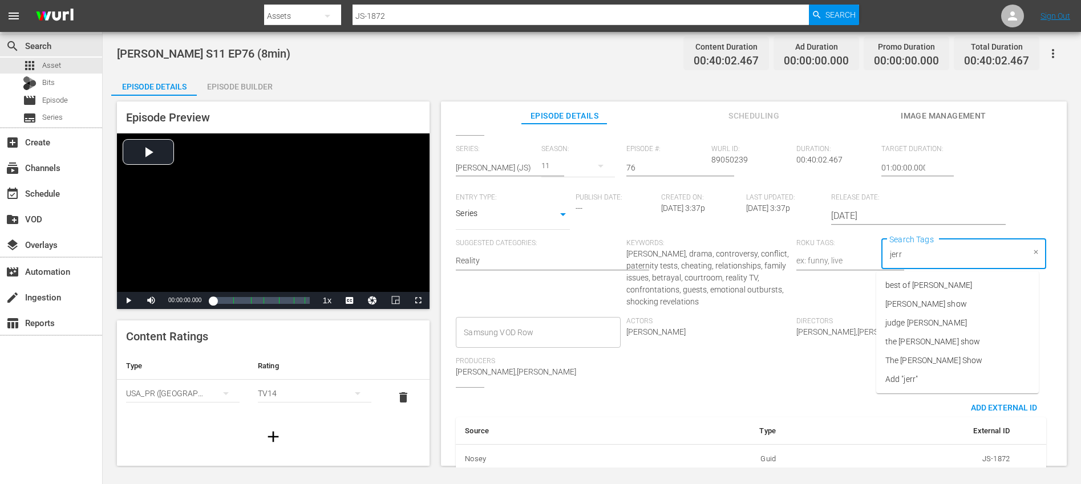
type input "[PERSON_NAME]"
click at [950, 300] on span "[PERSON_NAME] show" at bounding box center [927, 304] width 82 height 12
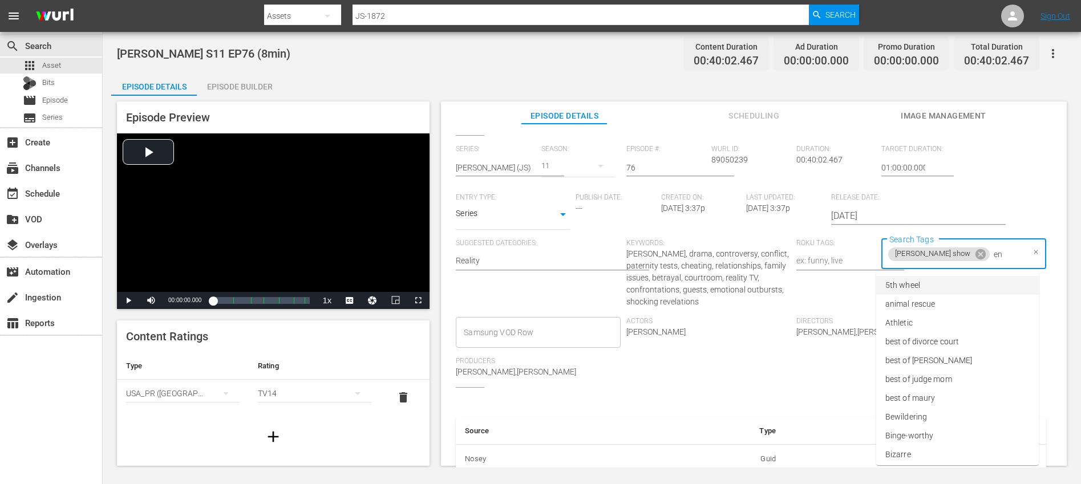
type input "eng"
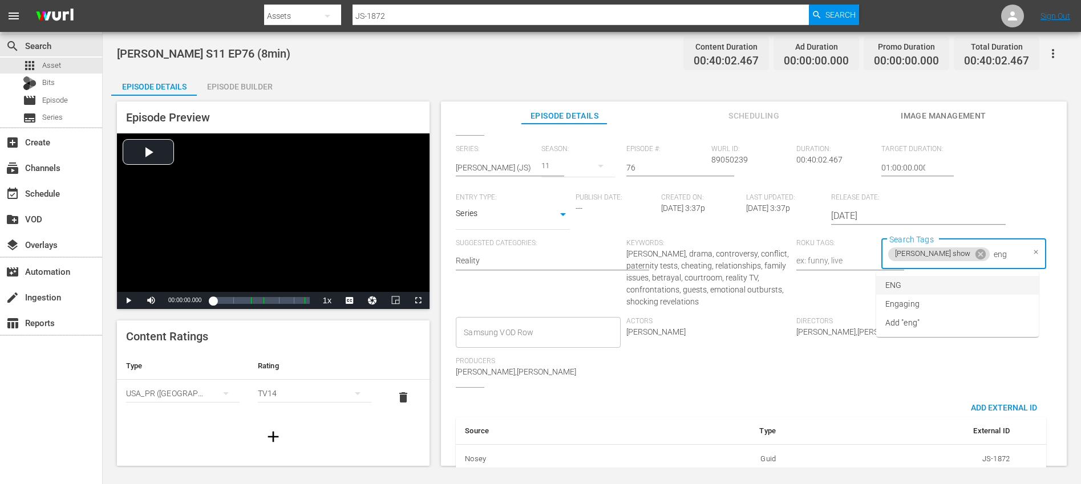
click at [916, 282] on li "ENG" at bounding box center [957, 285] width 163 height 19
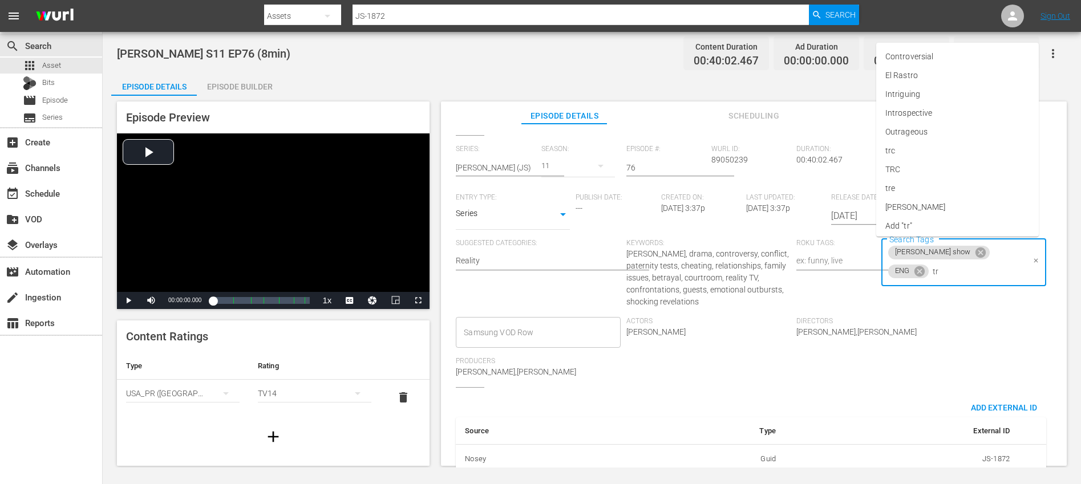
type input "trc"
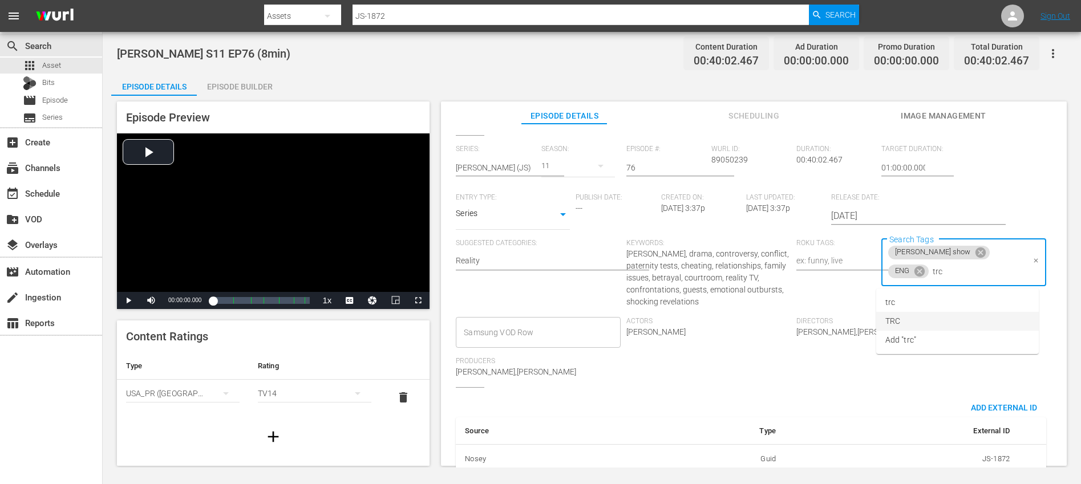
click at [907, 318] on li "TRC" at bounding box center [957, 321] width 163 height 19
type input "8"
click at [928, 308] on li "8min" at bounding box center [957, 302] width 163 height 19
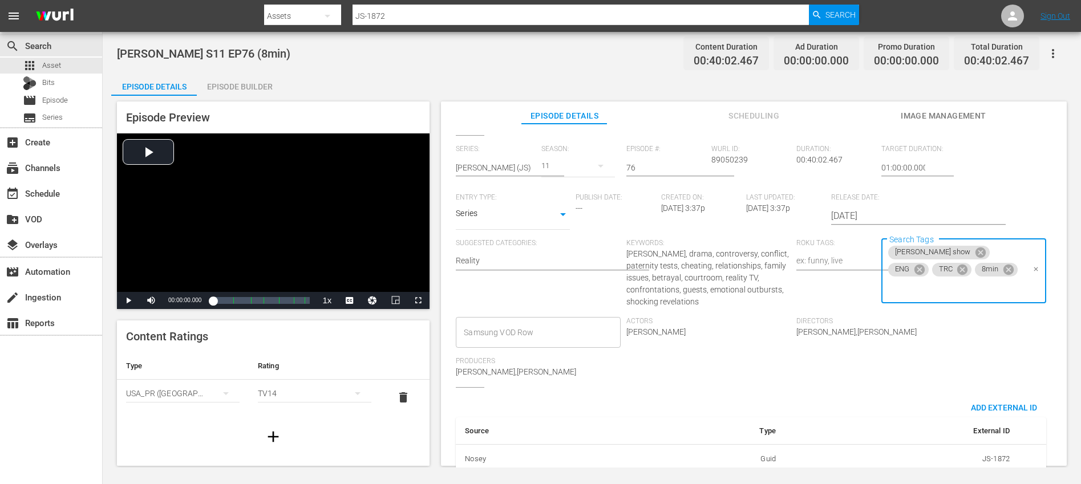
drag, startPoint x: 981, startPoint y: 332, endPoint x: 986, endPoint y: 320, distance: 13.0
click at [981, 332] on div "Series: [PERSON_NAME] (JS) Season: 11 Episode #: 76 [PERSON_NAME] ID: 89050239 …" at bounding box center [754, 266] width 596 height 243
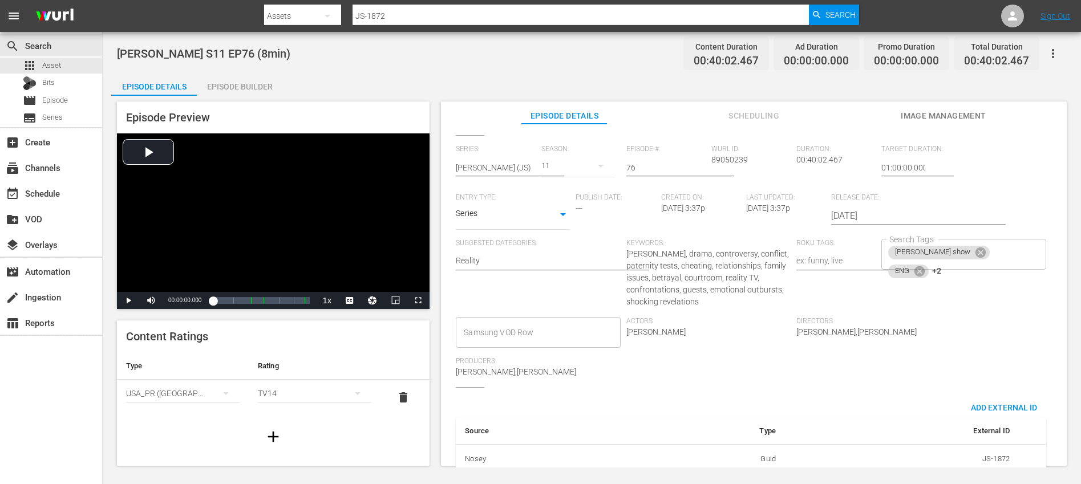
scroll to position [0, 0]
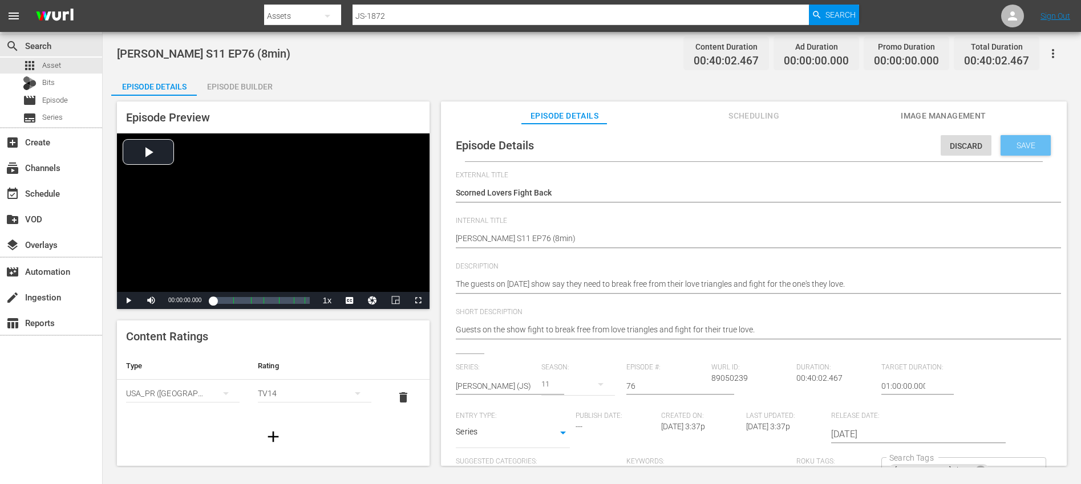
click at [1011, 142] on span "Save" at bounding box center [1026, 145] width 37 height 9
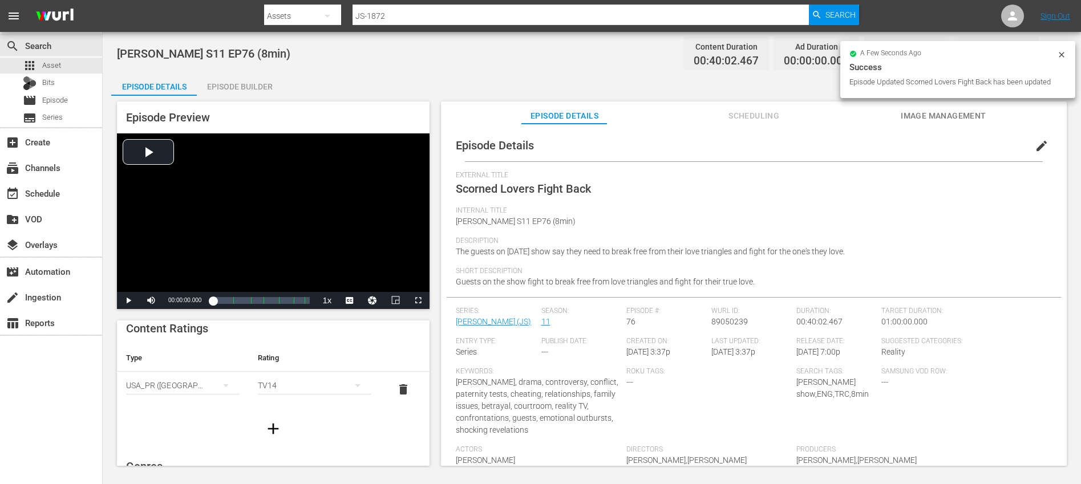
scroll to position [19, 0]
click at [274, 419] on icon "button" at bounding box center [273, 418] width 18 height 18
click at [188, 406] on div "simple table" at bounding box center [183, 410] width 114 height 32
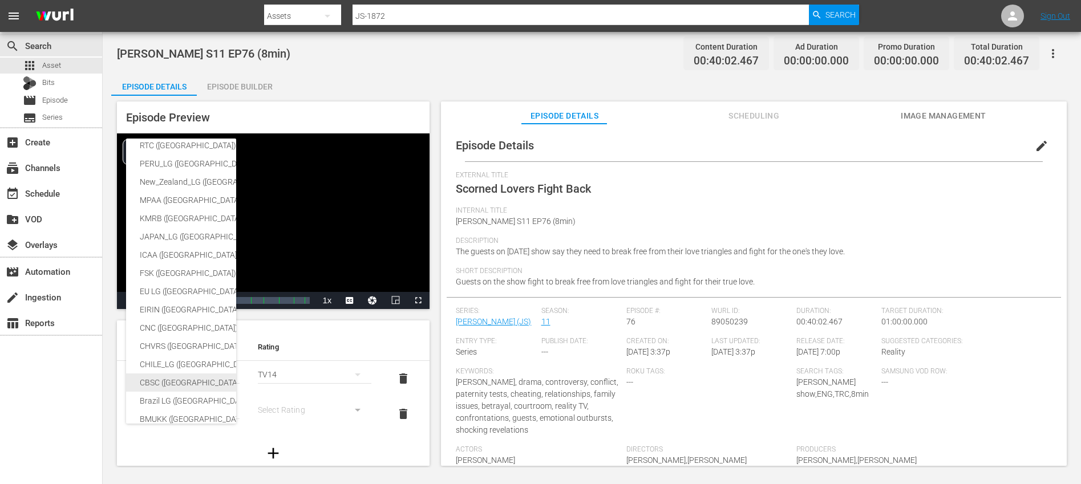
click at [176, 382] on div "CBSC ([GEOGRAPHIC_DATA])" at bounding box center [271, 383] width 262 height 18
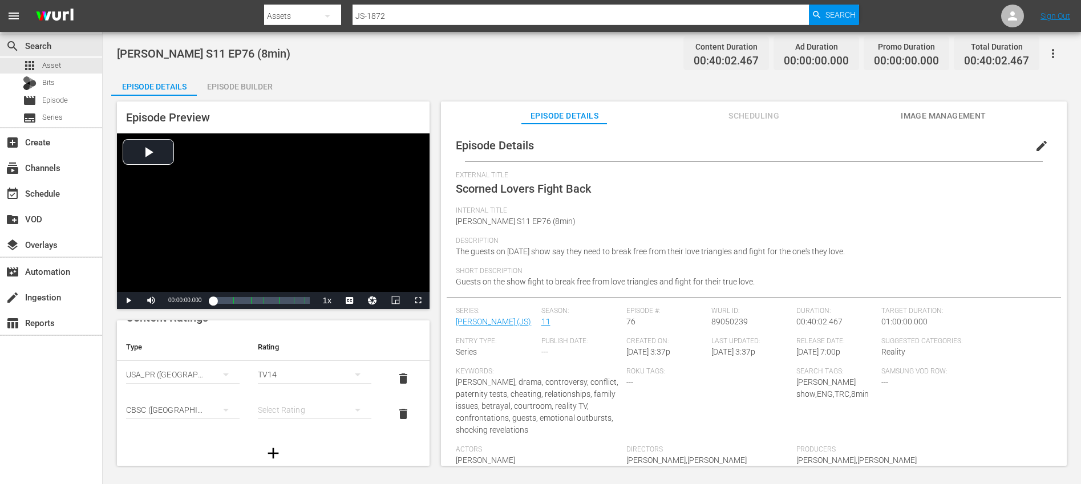
click at [301, 414] on div "simple table" at bounding box center [315, 410] width 114 height 32
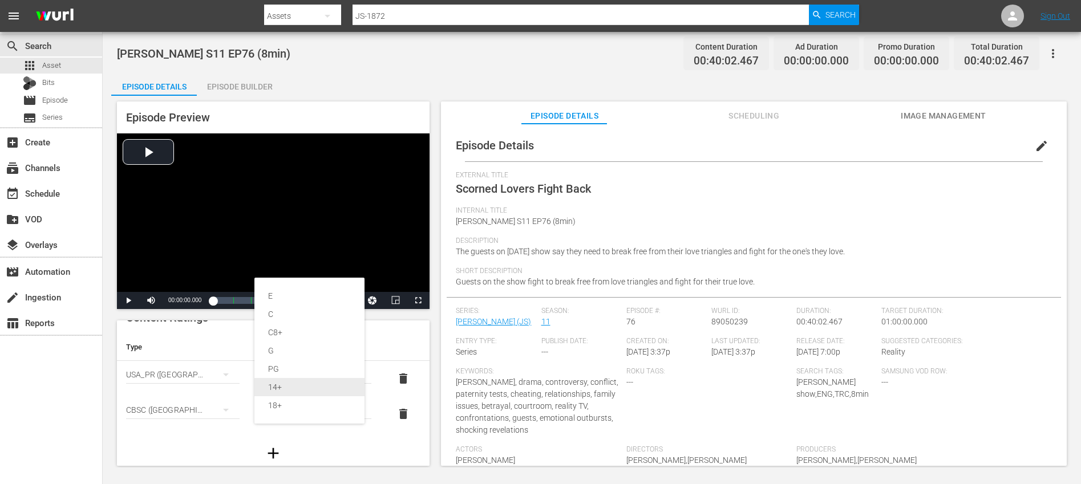
click at [283, 387] on div "14+" at bounding box center [309, 387] width 83 height 18
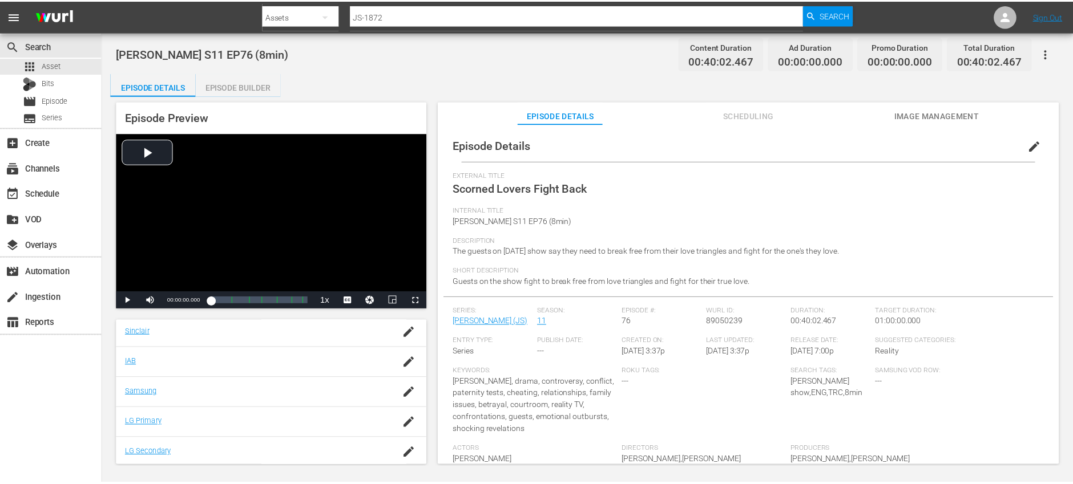
scroll to position [298, 0]
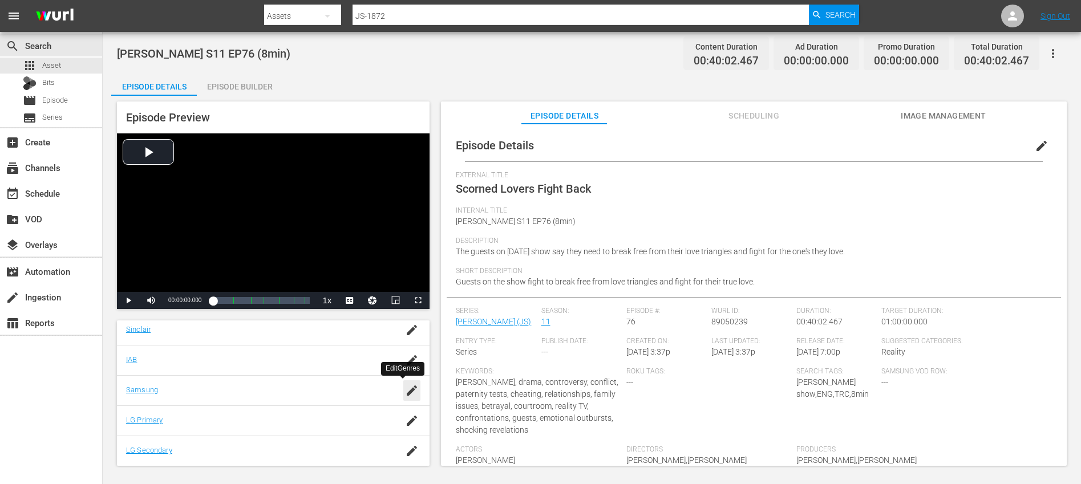
click at [407, 393] on icon "button" at bounding box center [412, 391] width 10 height 10
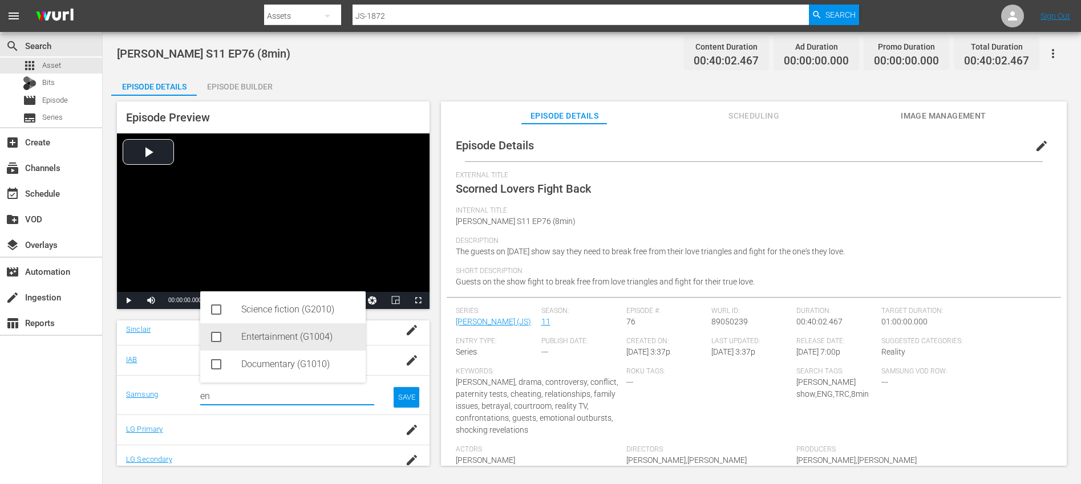
click at [281, 334] on div "Entertainment (G1004)" at bounding box center [298, 337] width 115 height 27
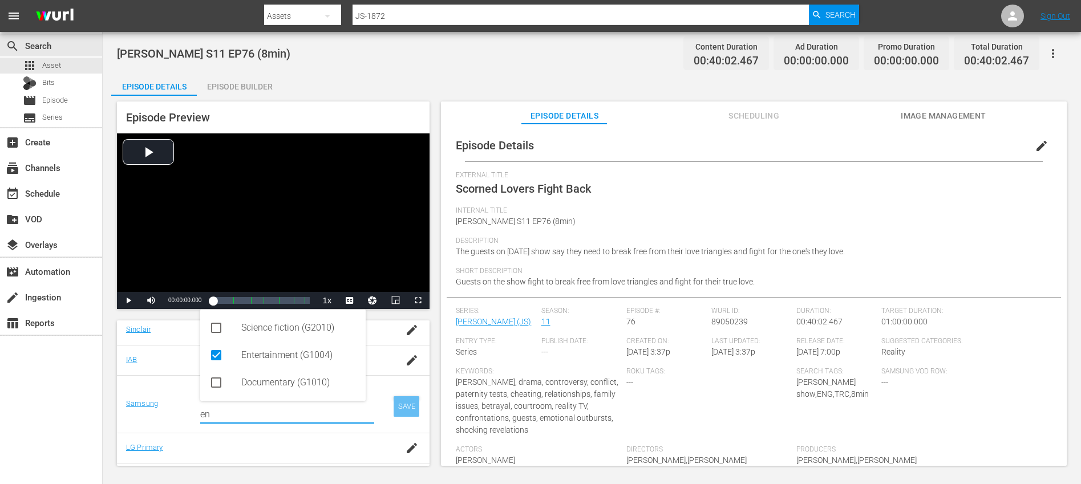
type input "en"
click at [401, 412] on div "SAVE" at bounding box center [407, 407] width 26 height 21
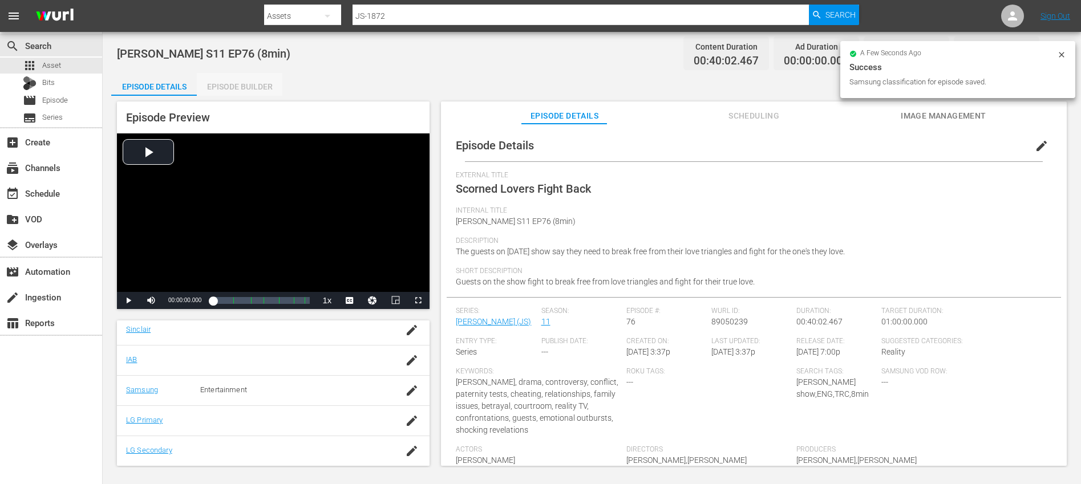
click at [239, 74] on div "Episode Builder" at bounding box center [240, 86] width 86 height 27
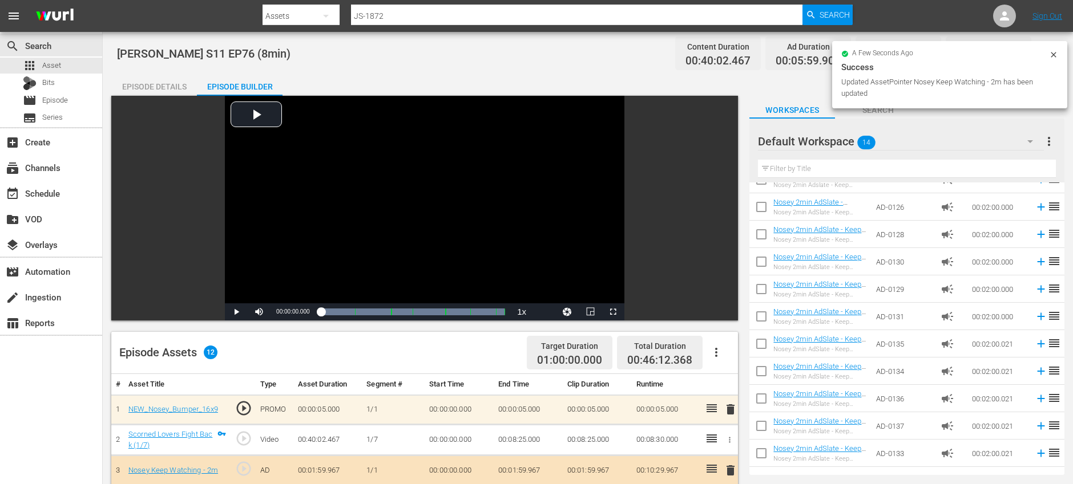
click at [149, 82] on div "Episode Details" at bounding box center [154, 86] width 86 height 27
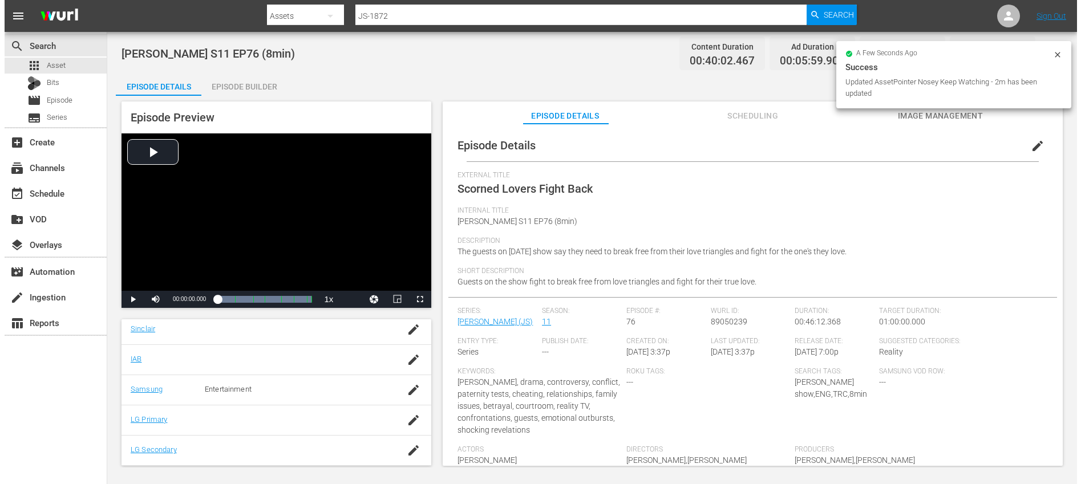
scroll to position [298, 0]
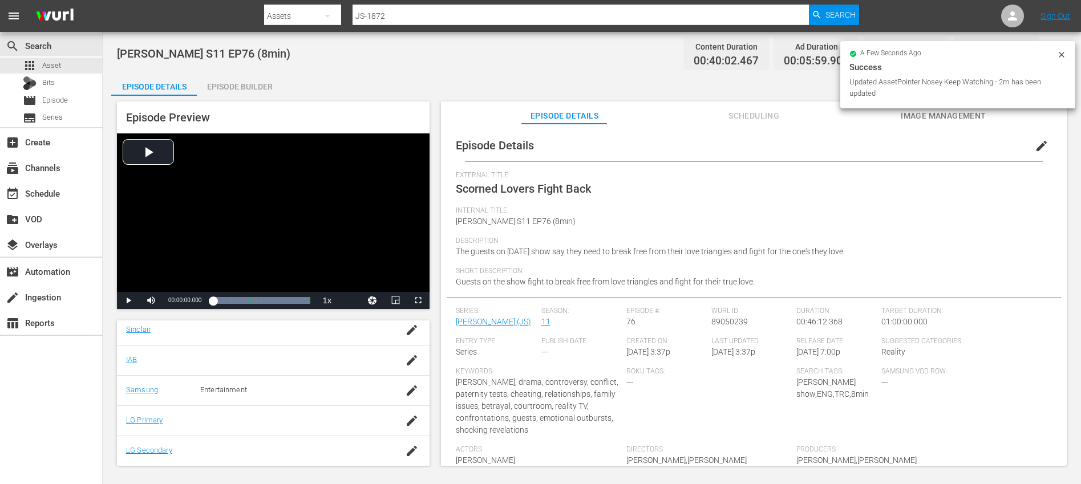
click at [1061, 52] on icon at bounding box center [1061, 54] width 9 height 9
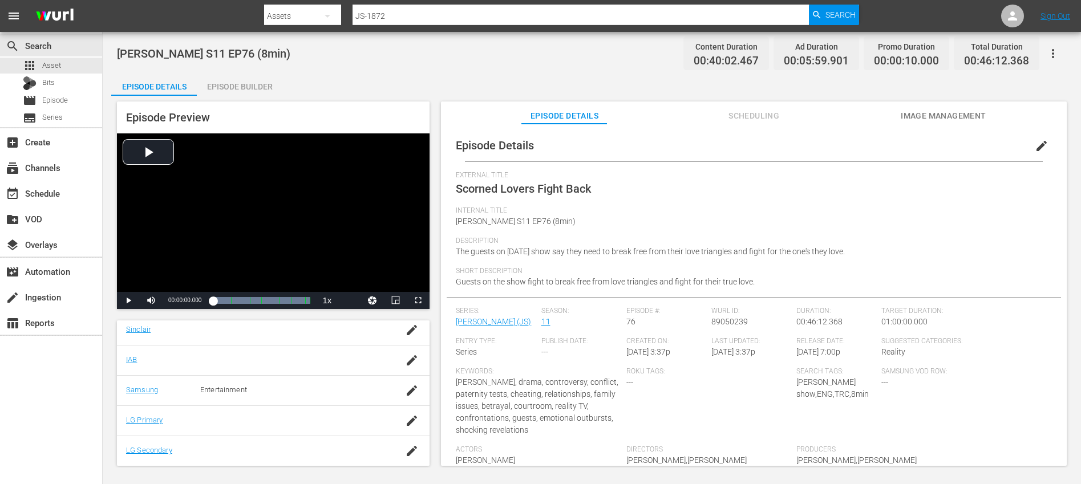
click at [1060, 55] on icon "button" at bounding box center [1054, 54] width 14 height 14
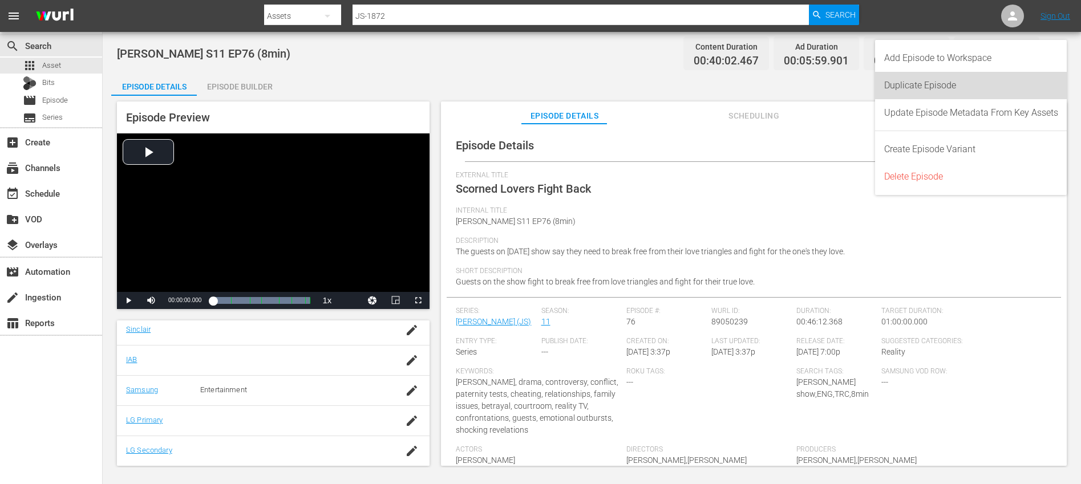
click at [956, 77] on div "Duplicate Episode" at bounding box center [971, 85] width 174 height 27
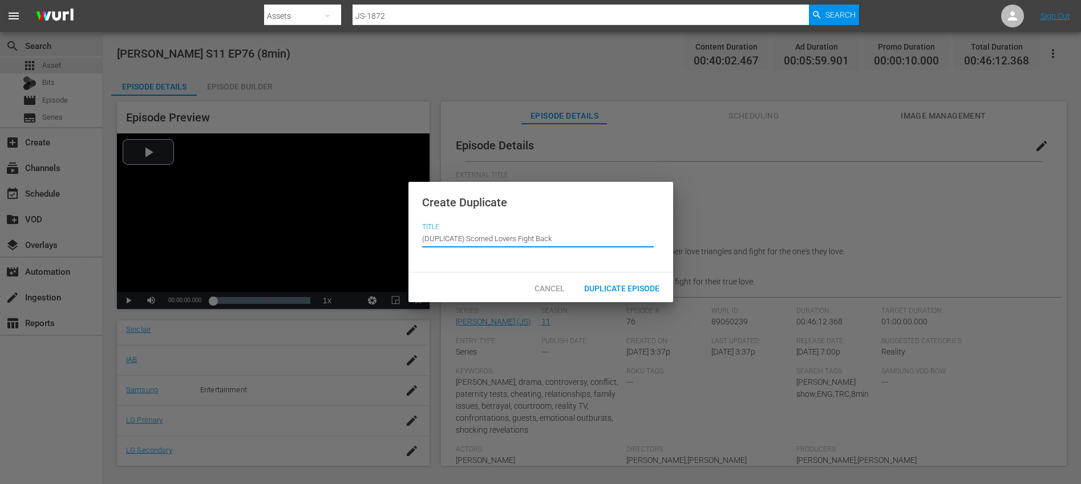
drag, startPoint x: 467, startPoint y: 240, endPoint x: 437, endPoint y: 201, distance: 49.5
click at [435, 200] on div "Create Duplicate Title Episode Title (DUPLICATE) Scorned Lovers Fight Back" at bounding box center [541, 227] width 265 height 91
type input "Scorned Lovers Fight Back"
click at [641, 284] on span "Duplicate Episode" at bounding box center [622, 288] width 94 height 9
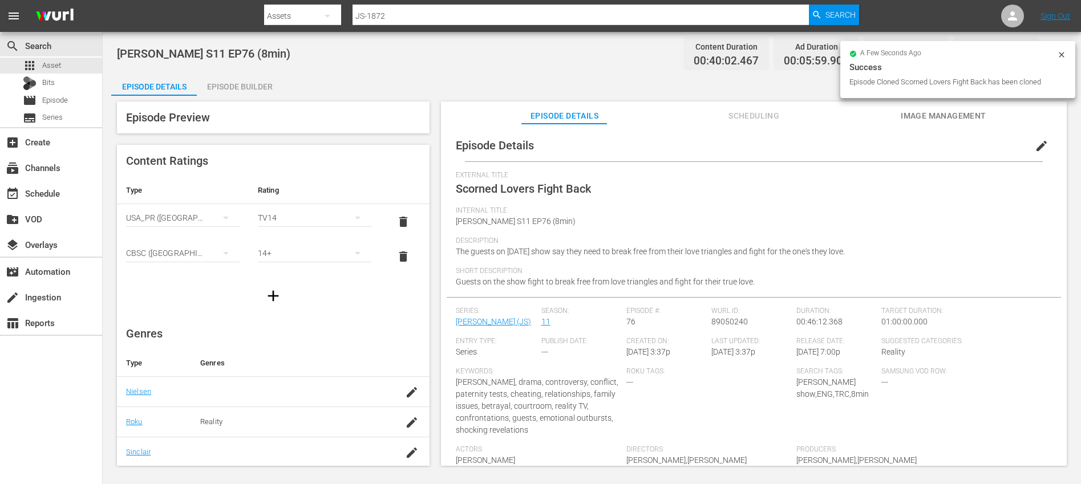
click at [1035, 150] on span "edit" at bounding box center [1042, 146] width 14 height 14
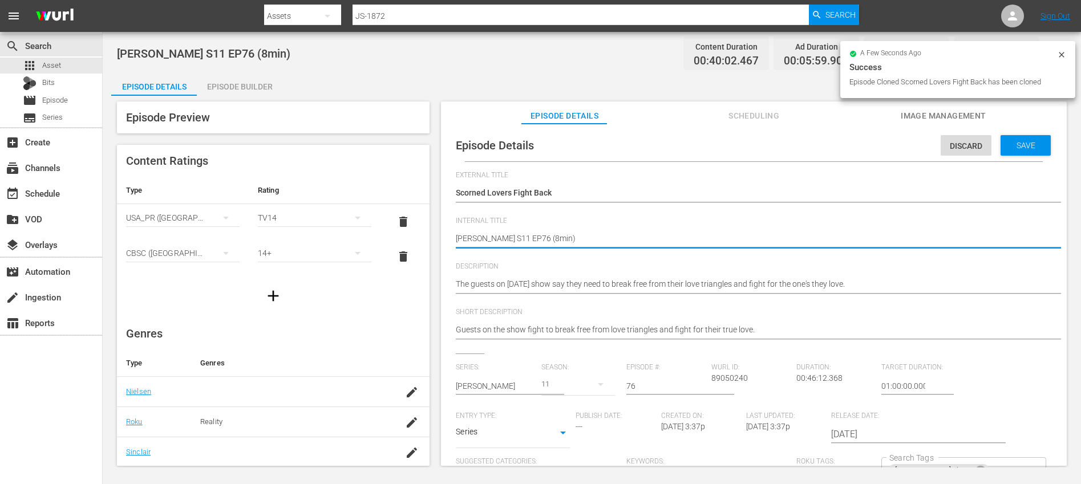
type textarea "[PERSON_NAME] S11 EP76 (1min)"
type textarea "[PERSON_NAME] S11 EP76 (10min)"
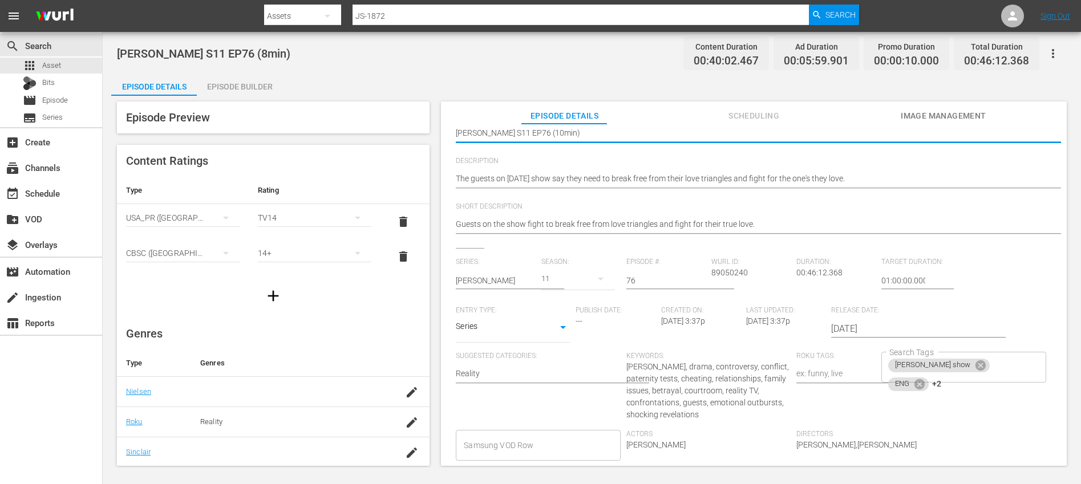
scroll to position [108, 0]
click at [994, 361] on div "[PERSON_NAME] show ENG +2 Search Tags" at bounding box center [964, 364] width 164 height 31
type textarea "[PERSON_NAME] S11 EP76 (10min)"
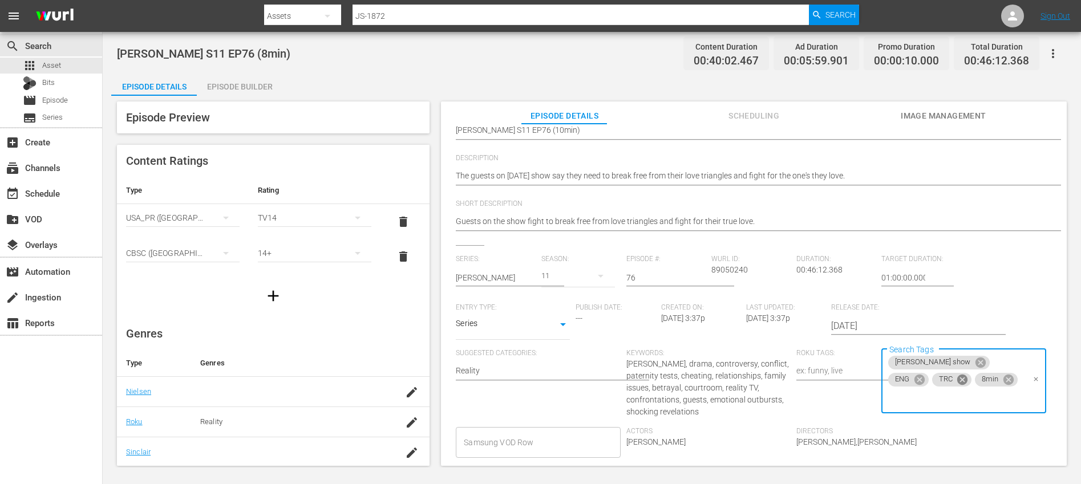
click at [956, 378] on icon at bounding box center [962, 380] width 13 height 13
click at [963, 381] on icon at bounding box center [965, 381] width 10 height 10
type input "10"
click at [952, 410] on li "10min" at bounding box center [957, 412] width 163 height 19
click at [1012, 422] on div "Search Tags [PERSON_NAME] show ENG 10min Search Tags" at bounding box center [967, 388] width 170 height 78
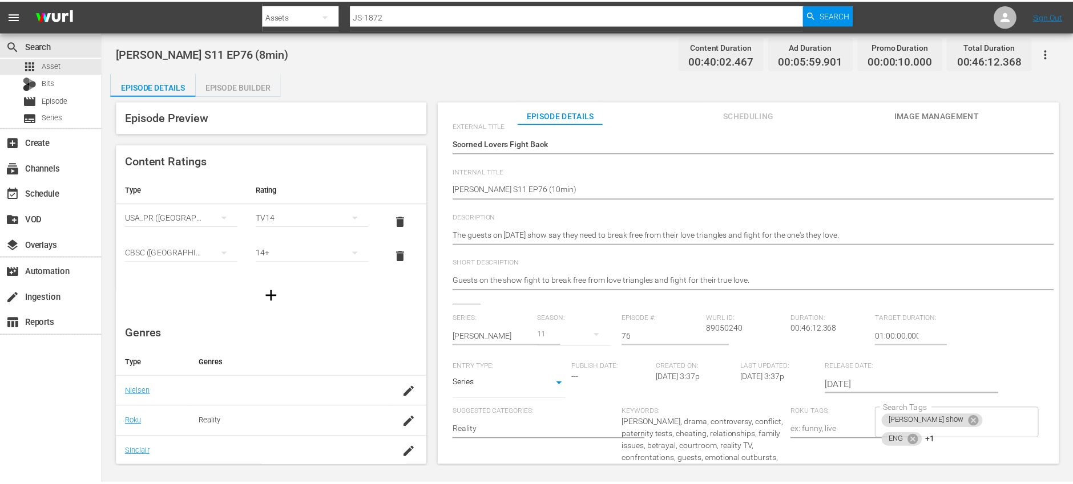
scroll to position [0, 0]
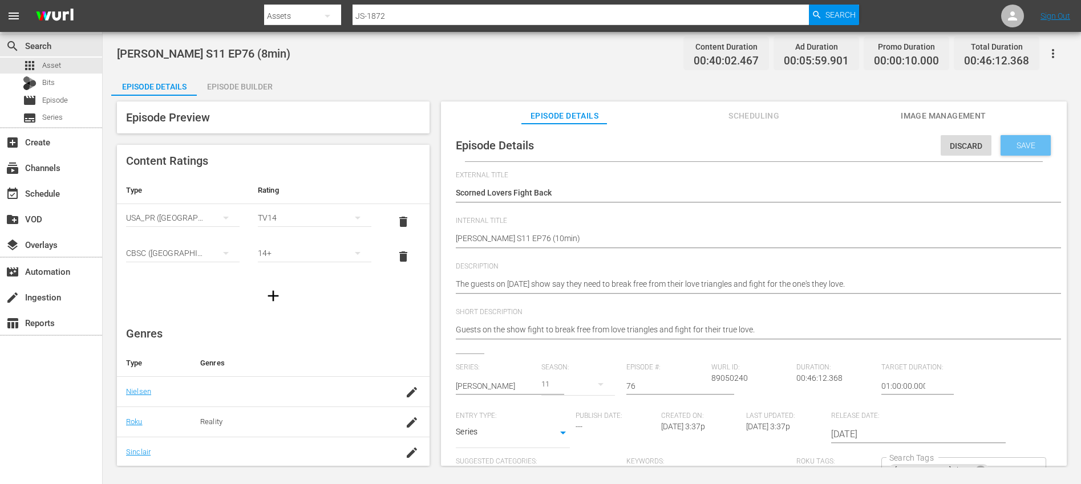
click at [1021, 143] on span "Save" at bounding box center [1026, 145] width 37 height 9
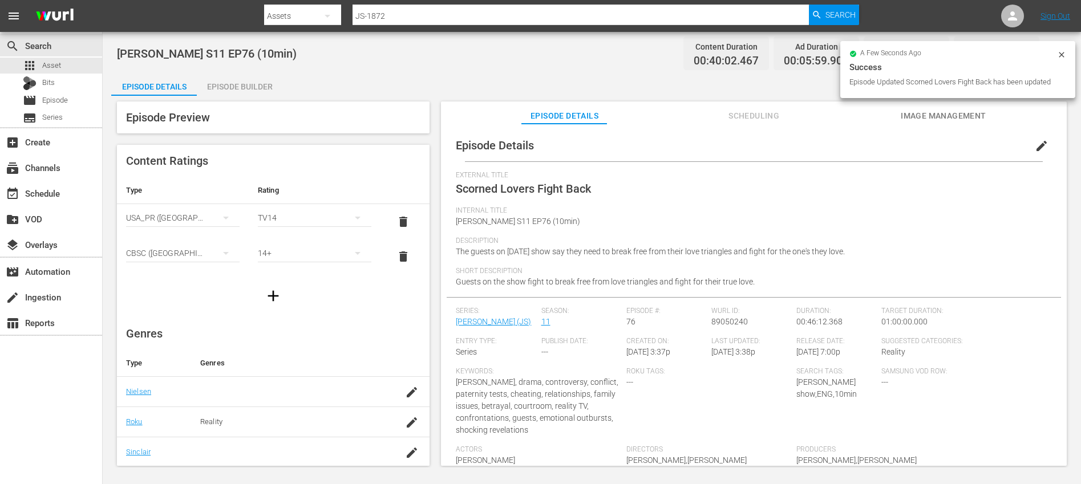
click at [228, 86] on div "Episode Builder" at bounding box center [240, 86] width 86 height 27
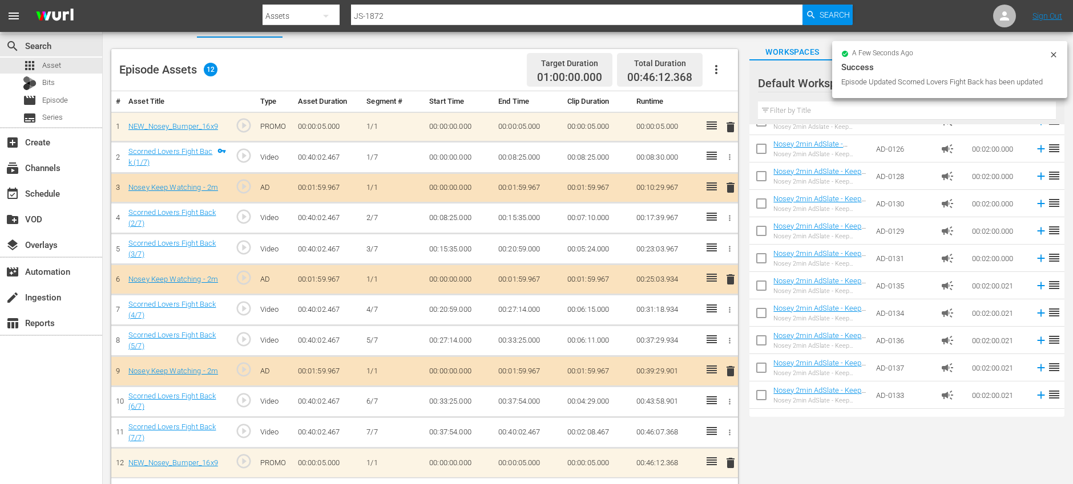
scroll to position [72, 0]
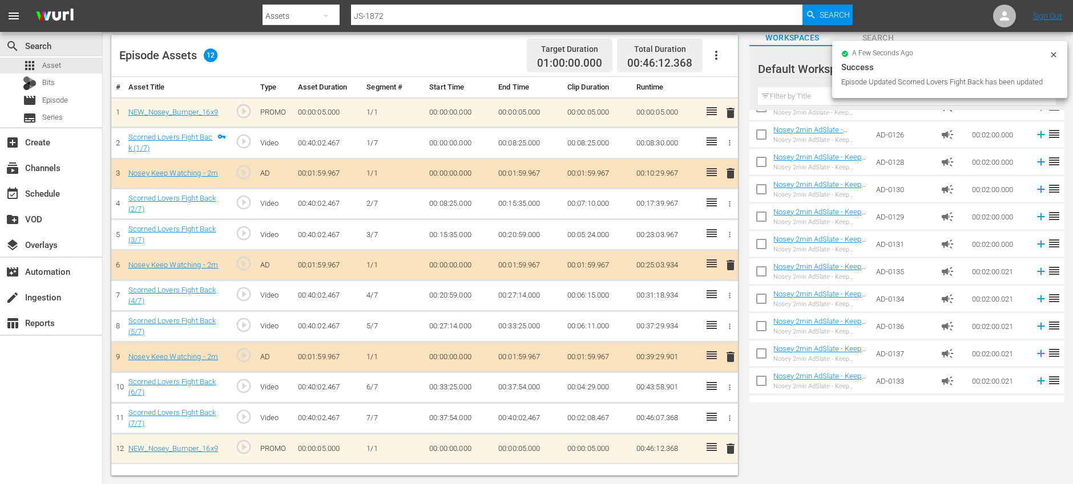
click at [713, 54] on icon "button" at bounding box center [716, 56] width 14 height 14
click at [721, 81] on div "Clear Ads" at bounding box center [751, 87] width 78 height 27
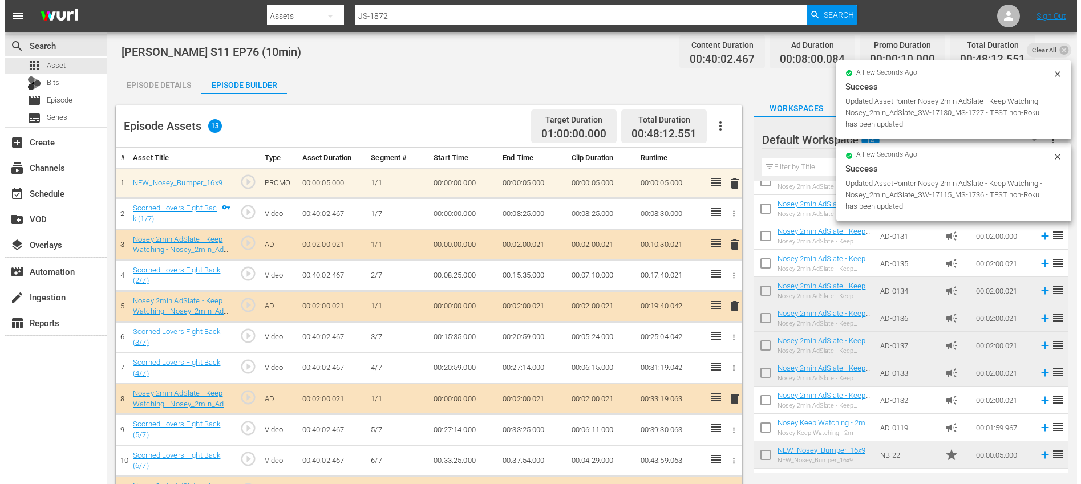
scroll to position [0, 0]
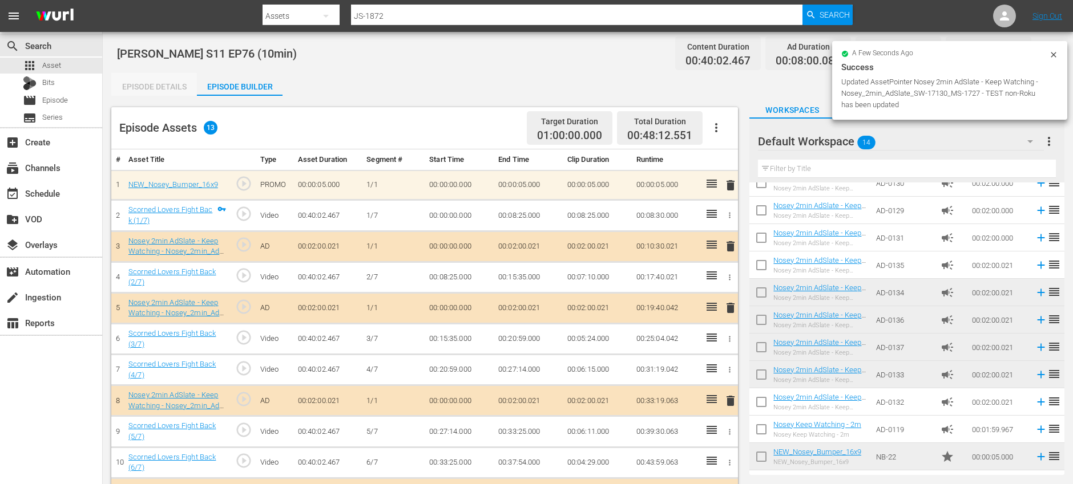
click at [150, 87] on div "Episode Details" at bounding box center [154, 86] width 86 height 27
